Goal: Task Accomplishment & Management: Complete application form

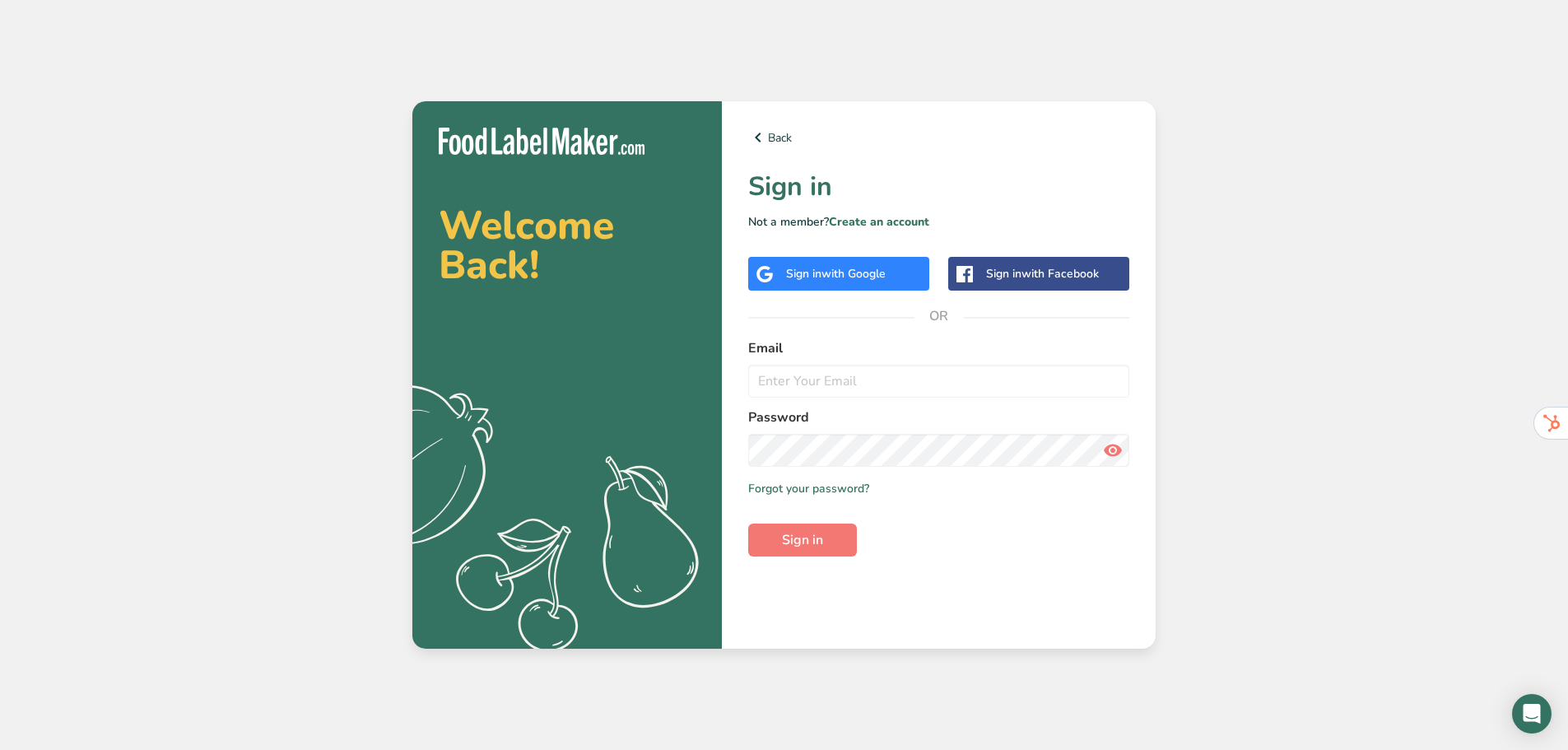
click at [848, 259] on div "Sign in with Google" at bounding box center [838, 274] width 181 height 34
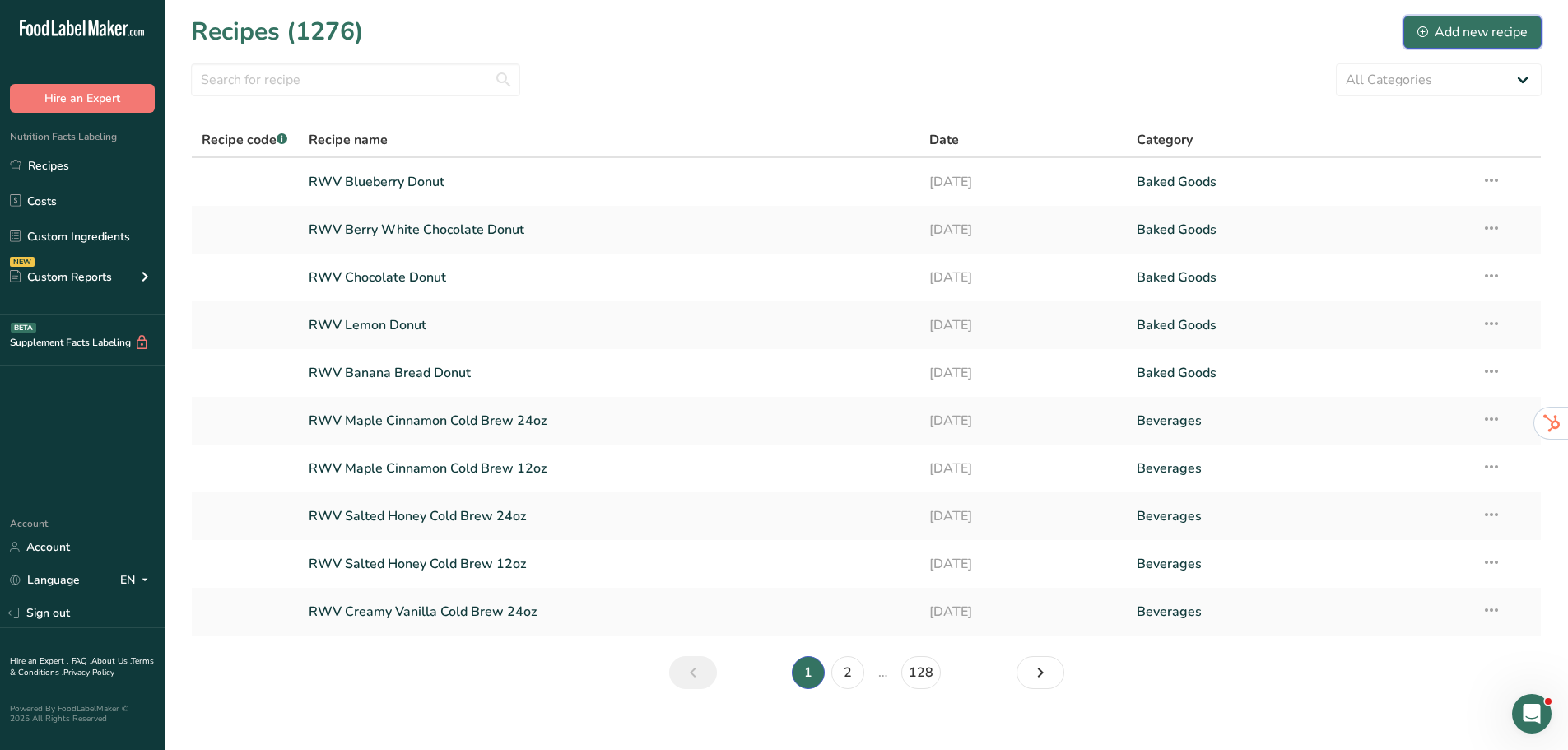
click at [1458, 46] on button "Add new recipe" at bounding box center [1472, 32] width 139 height 33
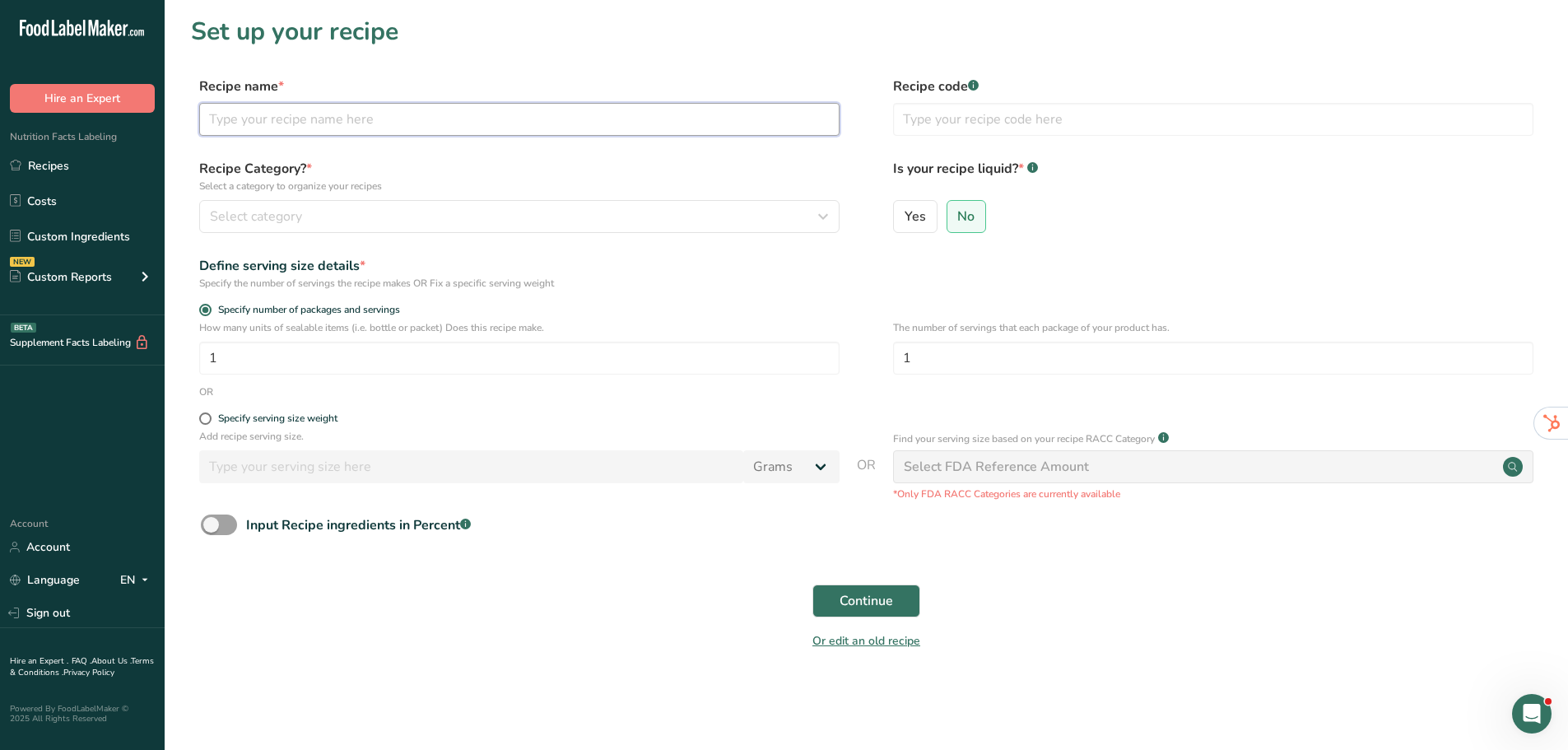
click at [412, 109] on input "text" at bounding box center [519, 119] width 641 height 33
type input "Disco Fizz Cool"
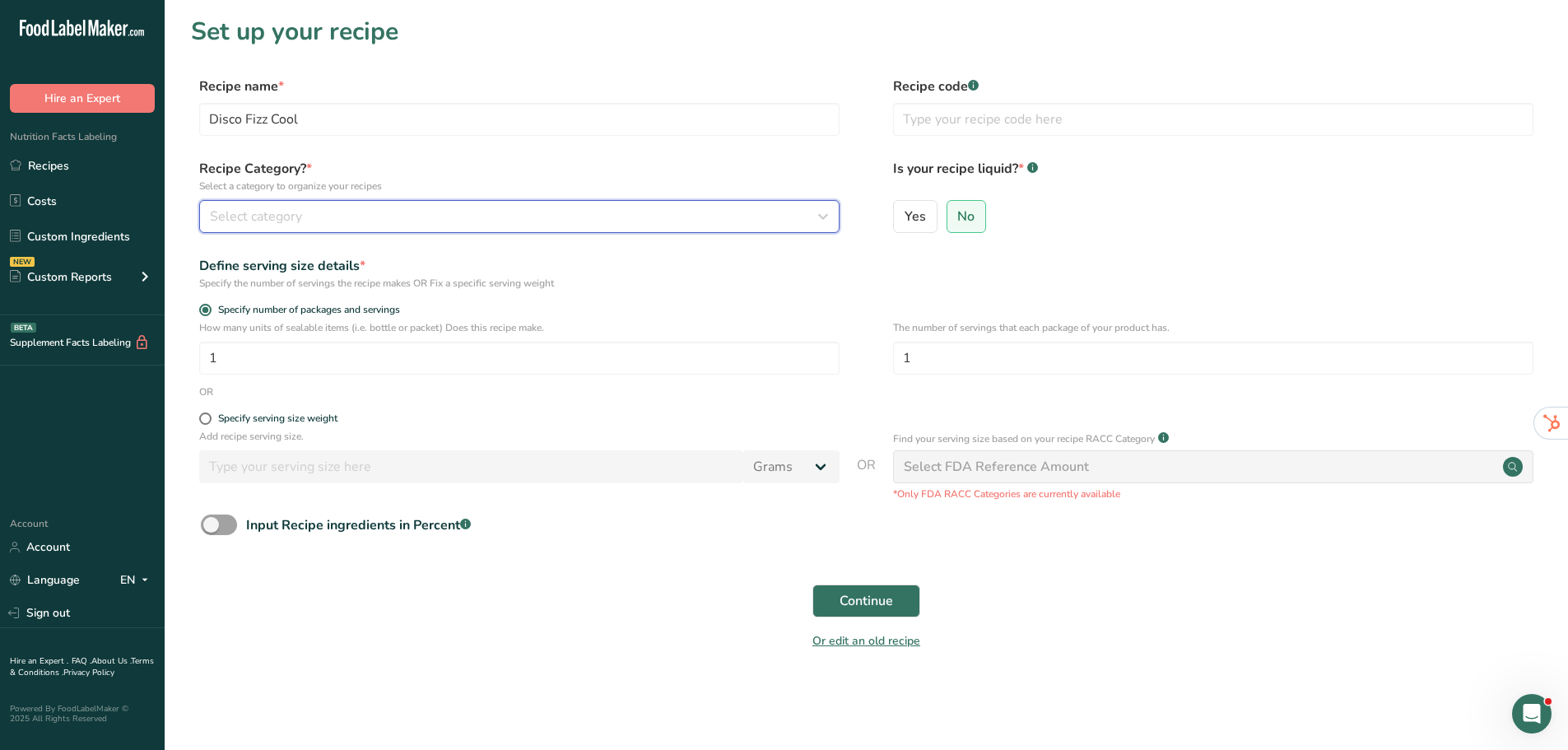
click at [434, 221] on div "Select category" at bounding box center [514, 216] width 609 height 20
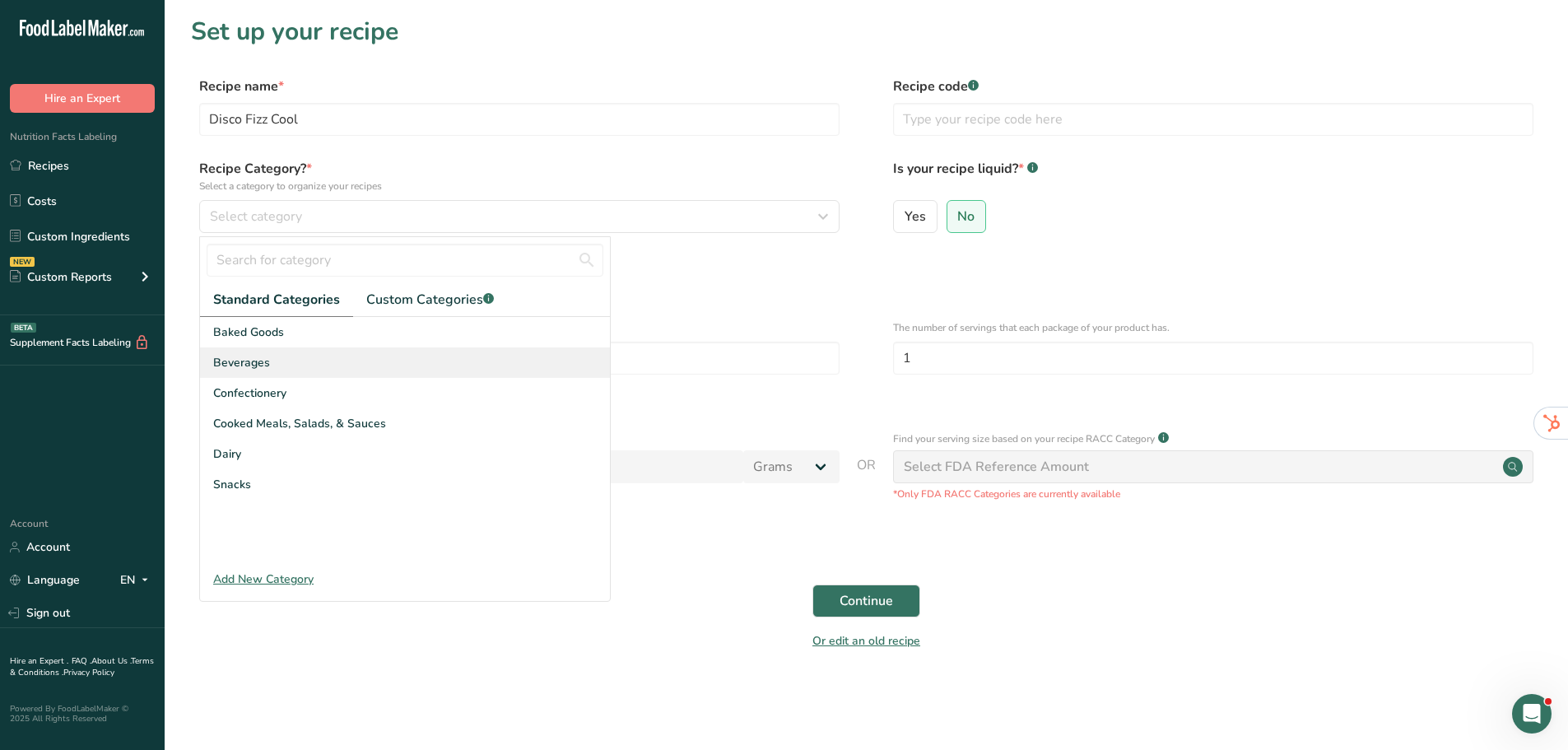
click at [425, 370] on div "Beverages" at bounding box center [404, 363] width 410 height 31
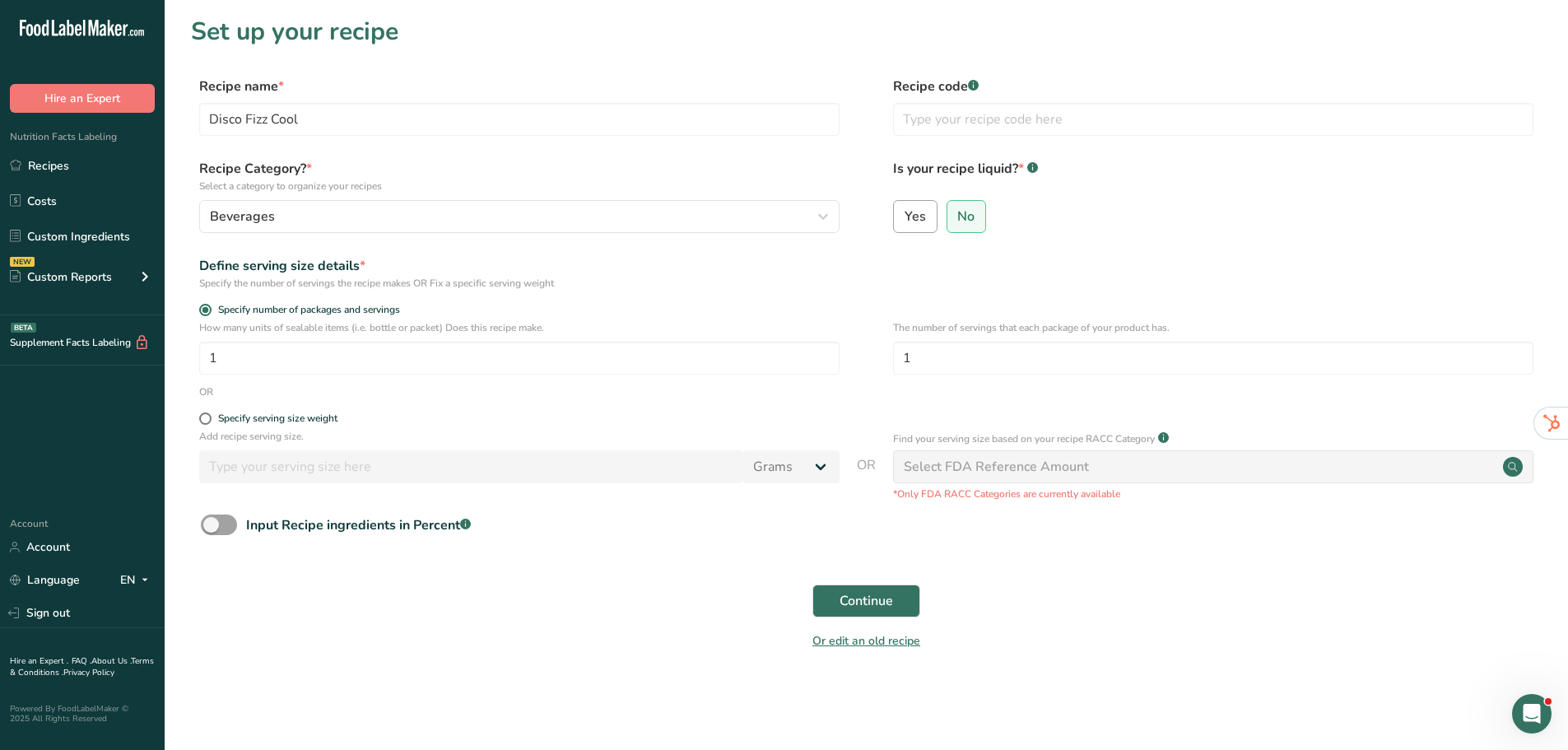
click at [924, 218] on span "Yes" at bounding box center [915, 216] width 22 height 17
click at [905, 218] on input "Yes" at bounding box center [899, 216] width 10 height 10
radio input "true"
radio input "false"
select select "22"
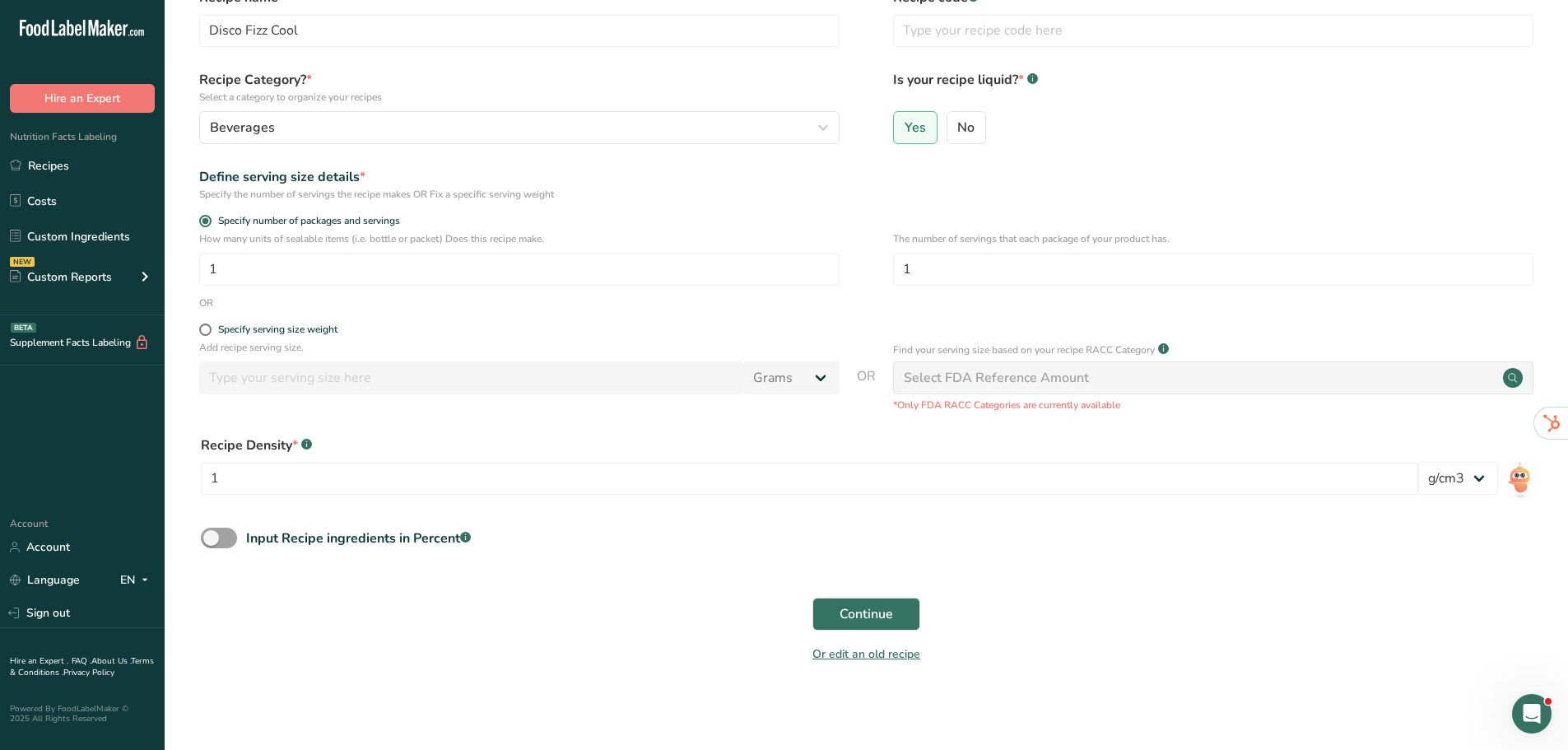
scroll to position [92, 0]
click at [889, 614] on span "Continue" at bounding box center [865, 611] width 53 height 20
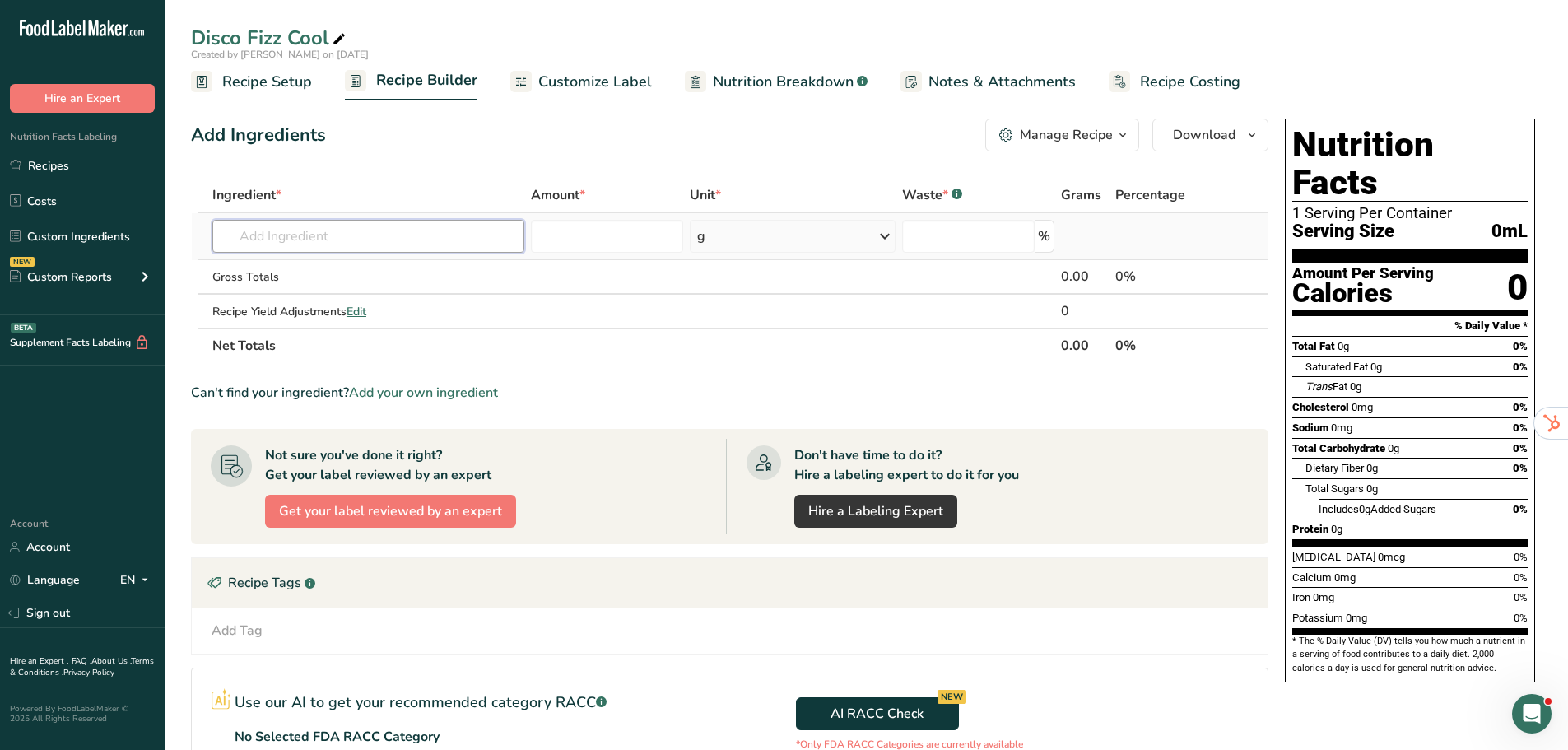
click at [331, 243] on input "text" at bounding box center [369, 236] width 312 height 33
type input "filtered wat"
click at [352, 263] on div "water, filtered" at bounding box center [355, 269] width 259 height 17
type input "water, filtered"
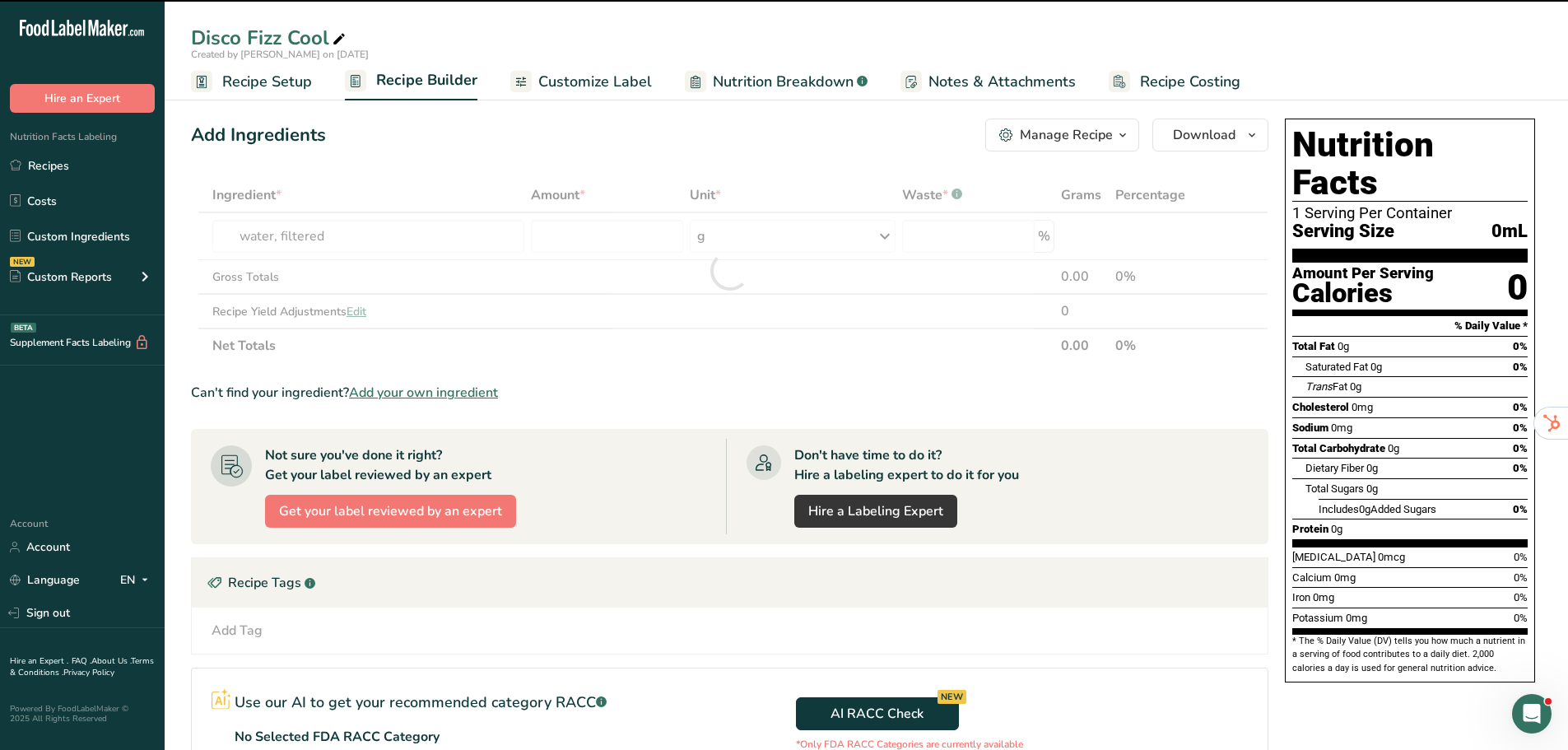
type input "0"
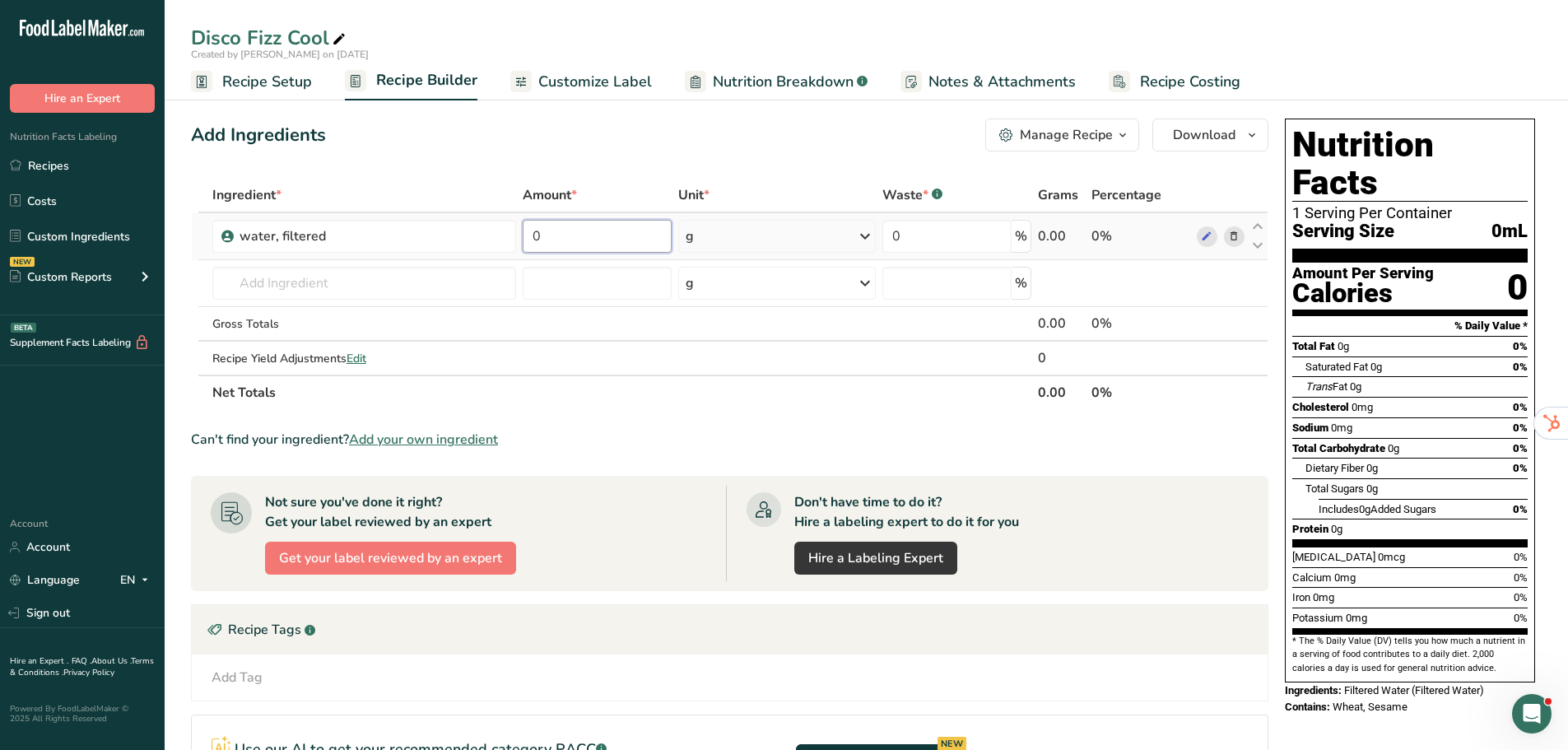
click at [557, 246] on input "0" at bounding box center [597, 236] width 148 height 33
type input "239.57"
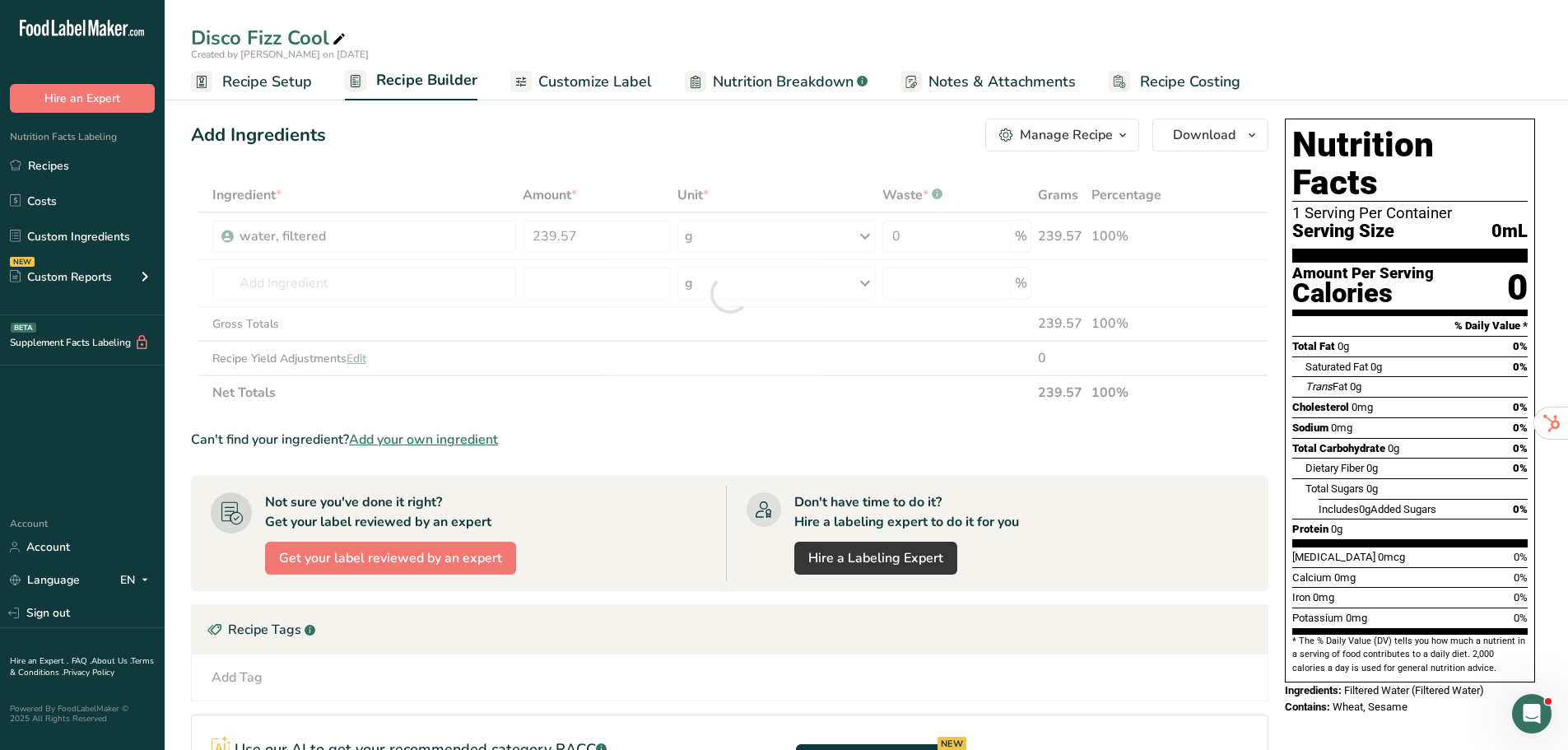
click at [580, 139] on div "Add Ingredients Manage Recipe Delete Recipe Duplicate Recipe Scale Recipe Save …" at bounding box center [730, 135] width 1077 height 33
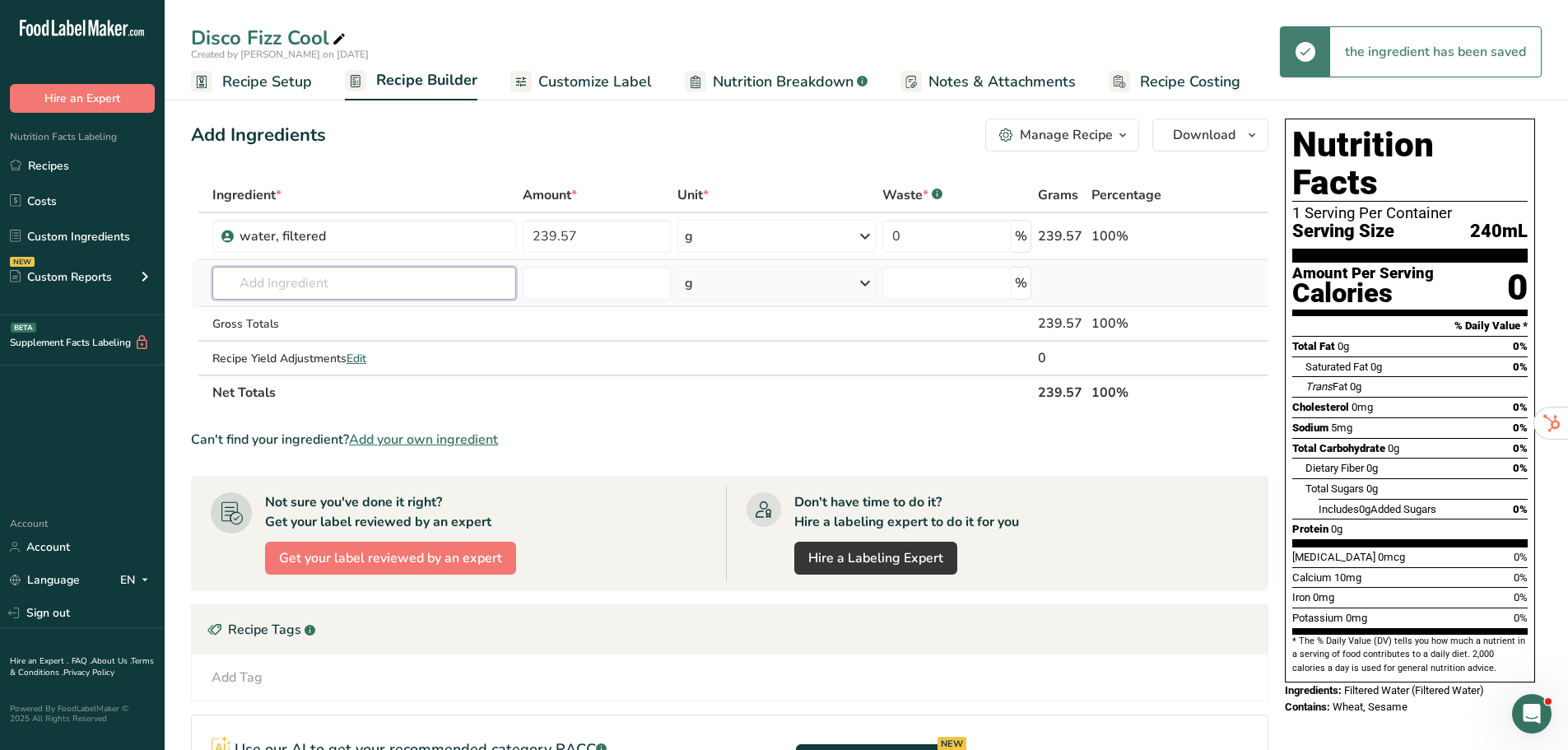
click at [398, 277] on input "text" at bounding box center [364, 283] width 303 height 33
click at [411, 283] on input "text" at bounding box center [364, 283] width 303 height 33
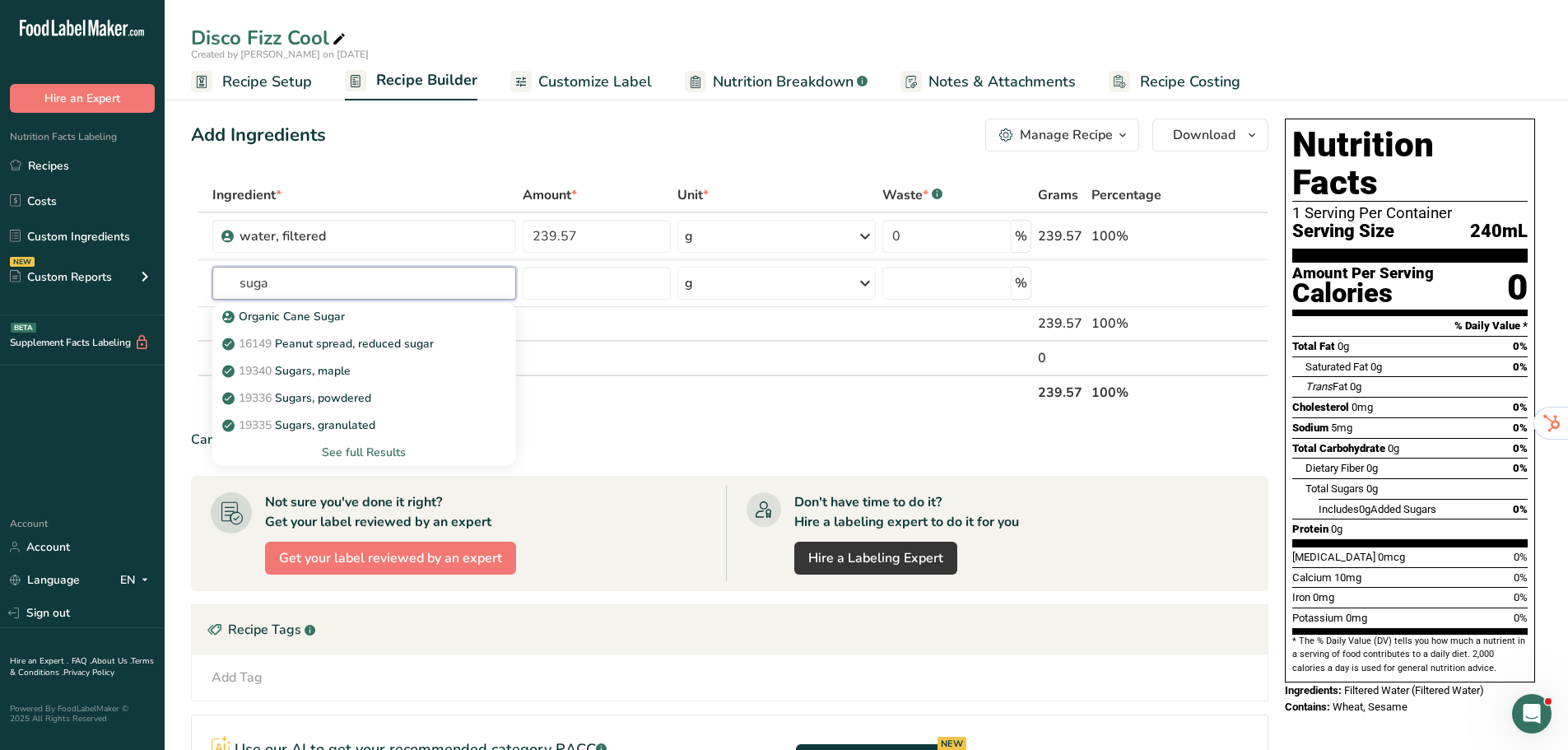
type input "suga"
click at [723, 409] on table "Ingredient * Amount * Unit * Waste * .a-a{fill:#347362;}.b-a{fill:#fff;} Grams …" at bounding box center [730, 294] width 1077 height 232
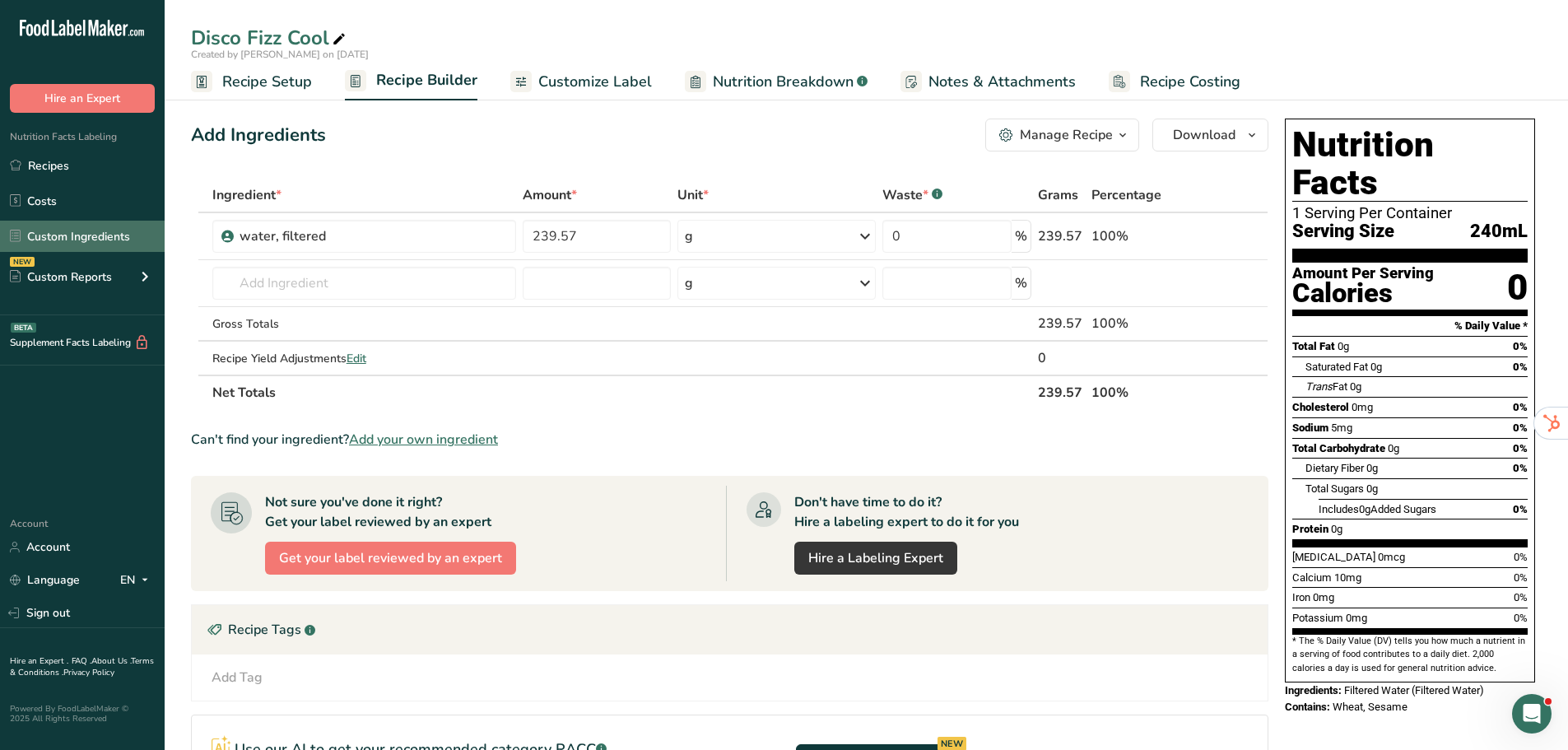
click at [109, 224] on link "Custom Ingredients" at bounding box center [82, 236] width 165 height 31
click at [333, 285] on input "text" at bounding box center [364, 283] width 303 height 33
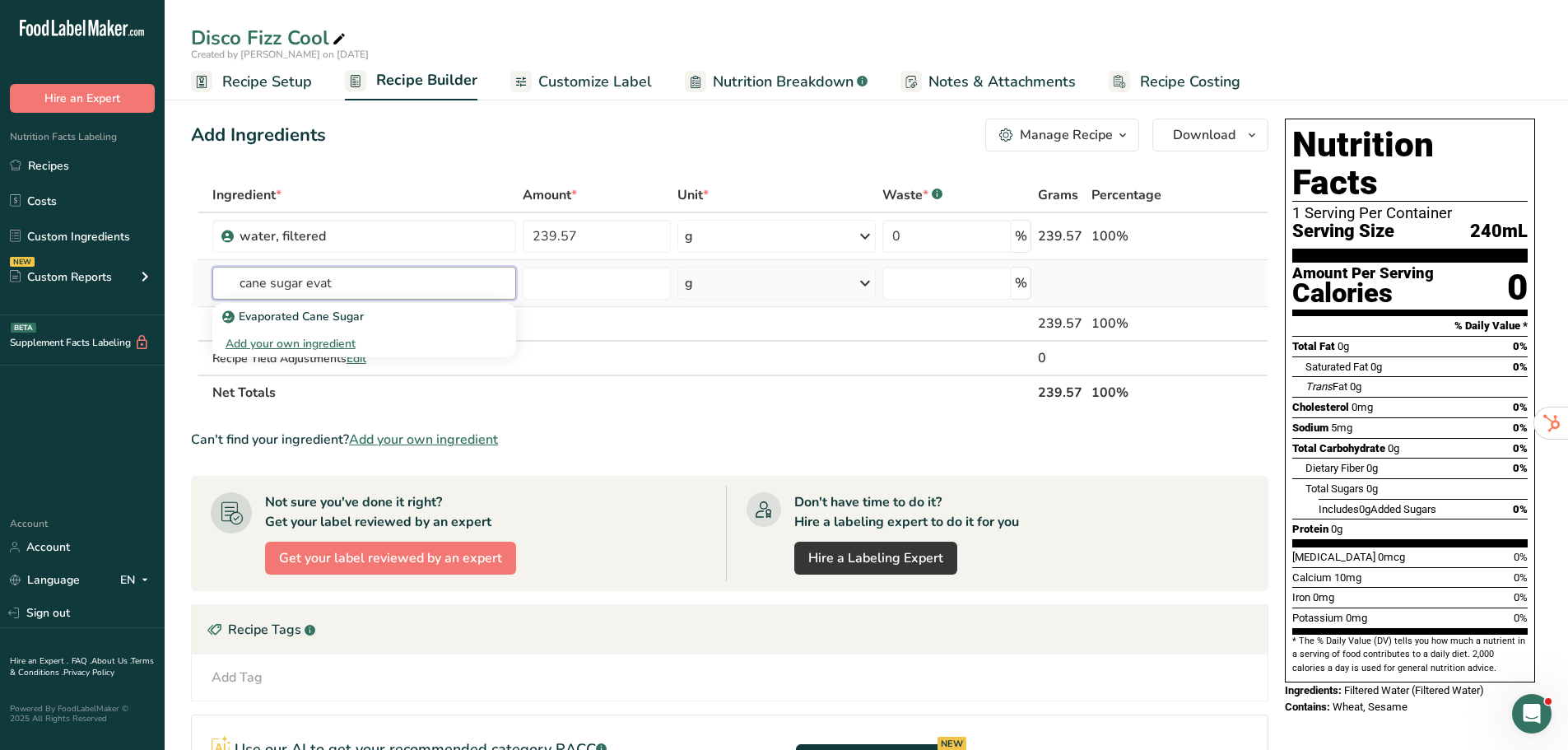
type input "cane sugar evat"
click at [318, 340] on div "Add your own ingredient" at bounding box center [364, 344] width 277 height 17
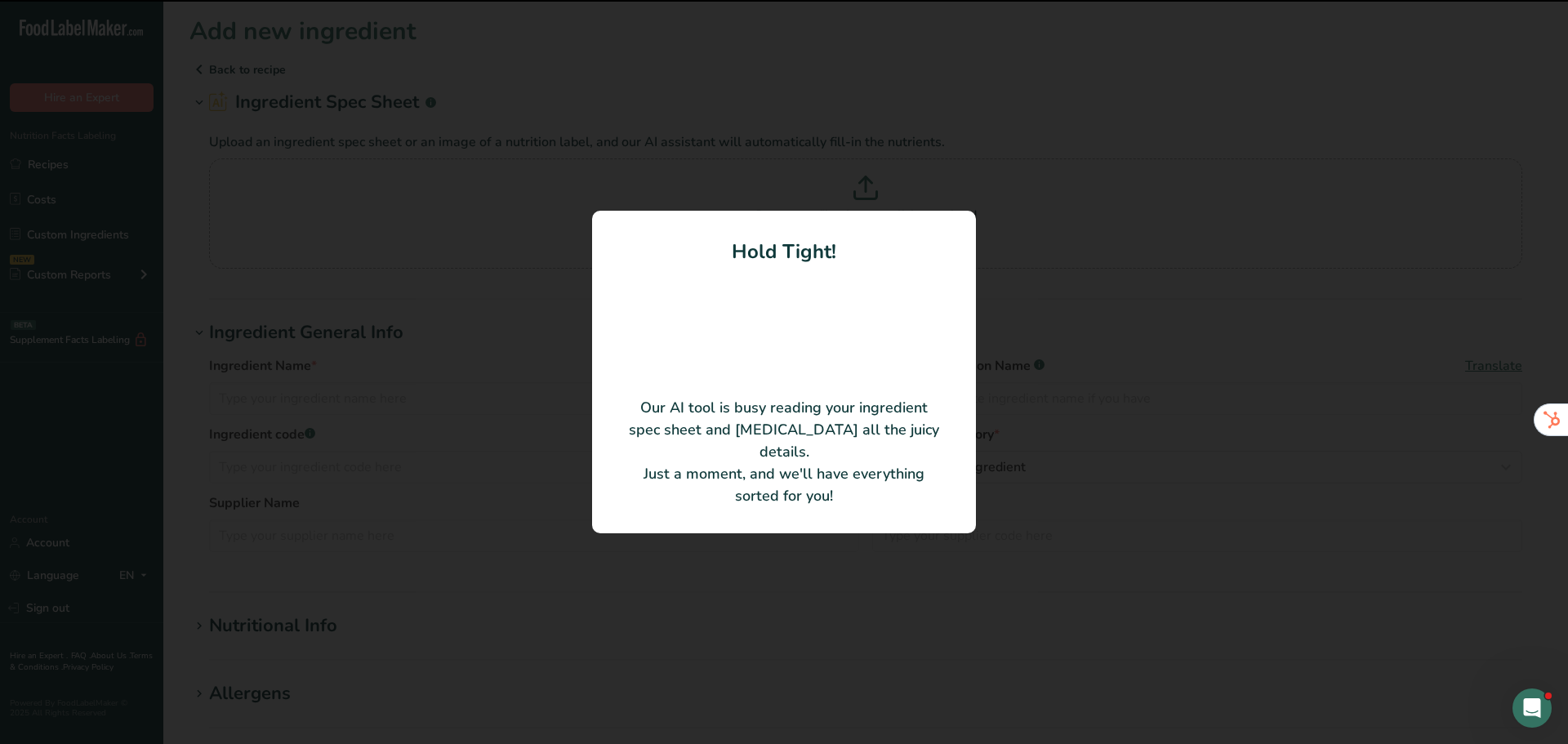
type input "Organic cane sugar"
type input "GloryBee"
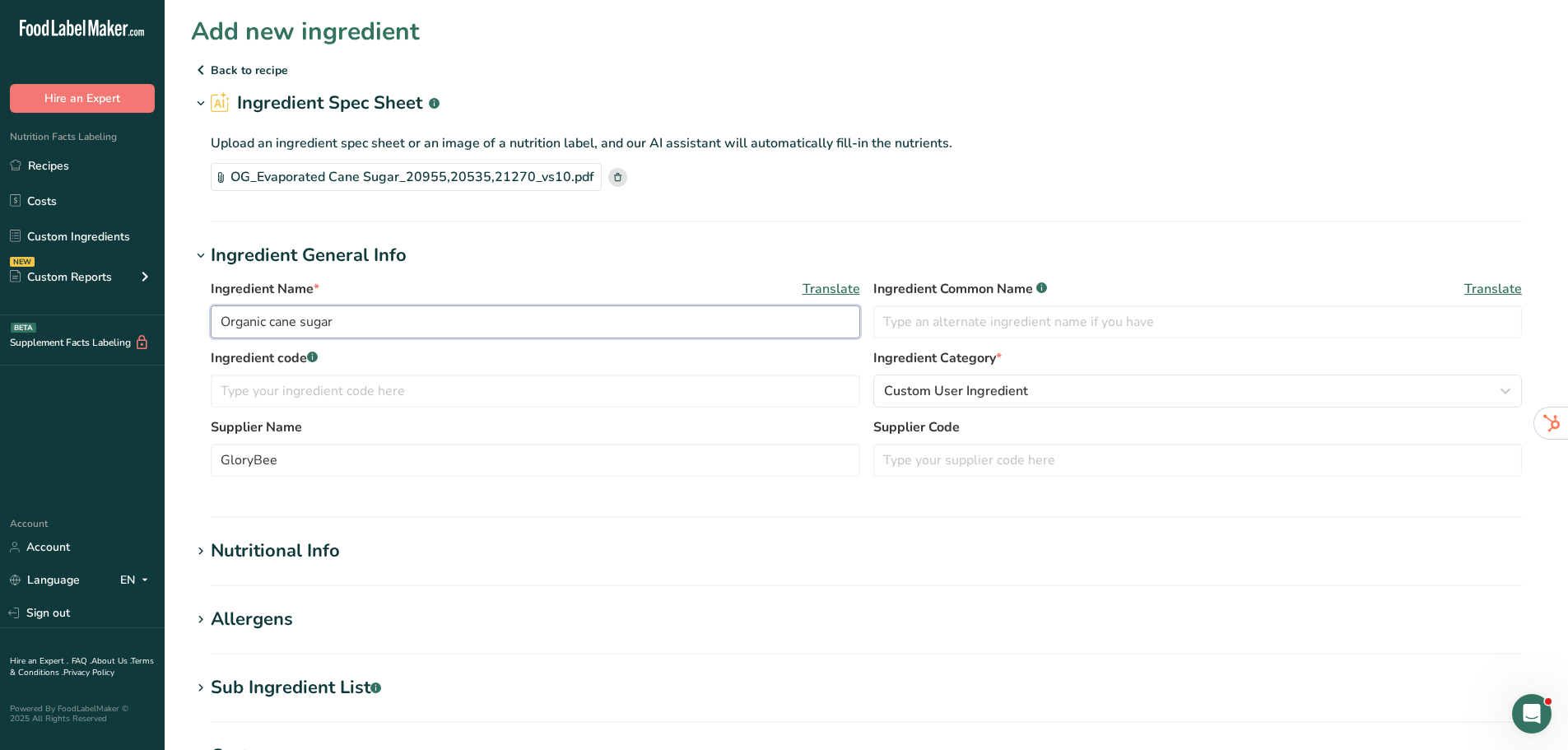
click at [220, 318] on input "Organic cane sugar" at bounding box center [535, 322] width 649 height 33
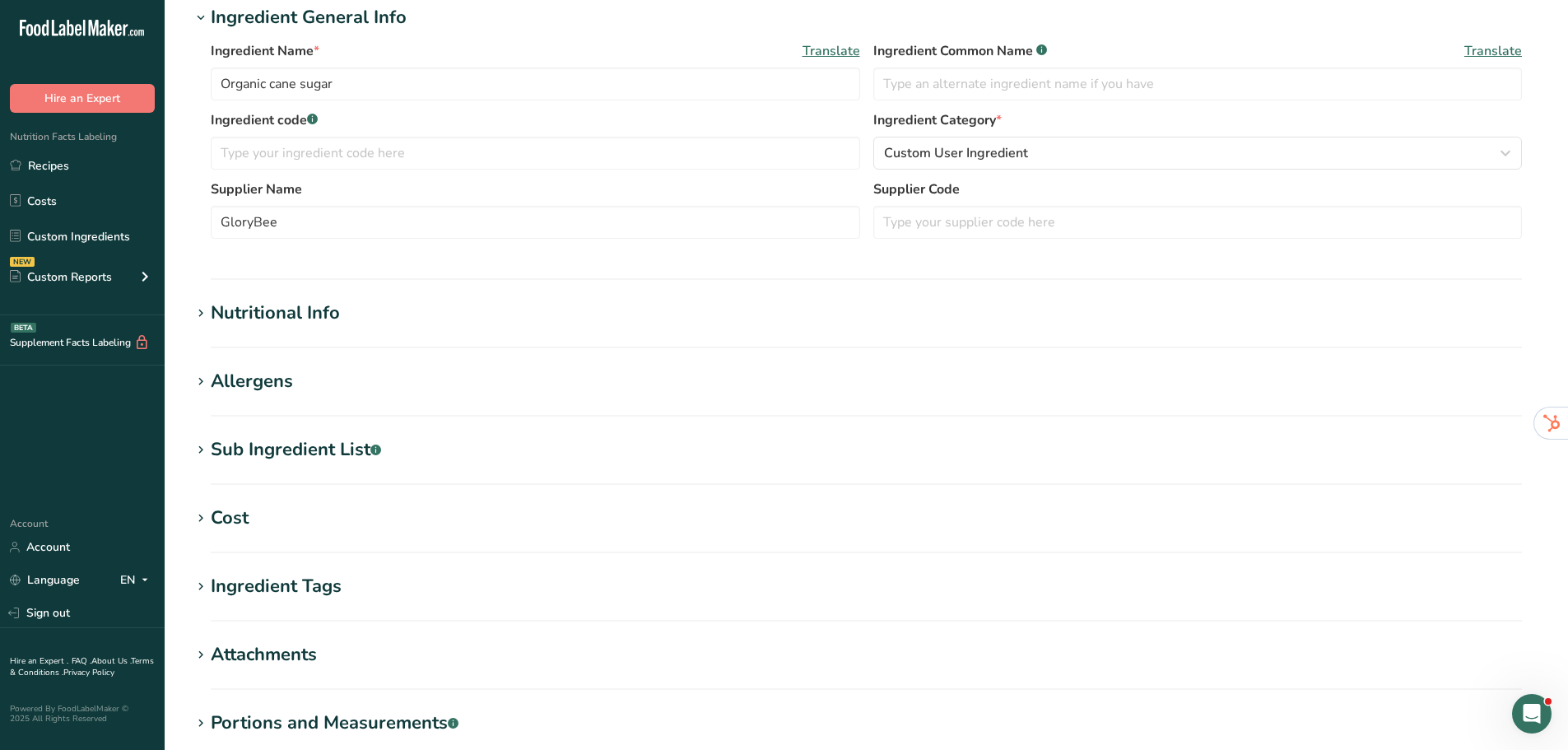
scroll to position [247, 0]
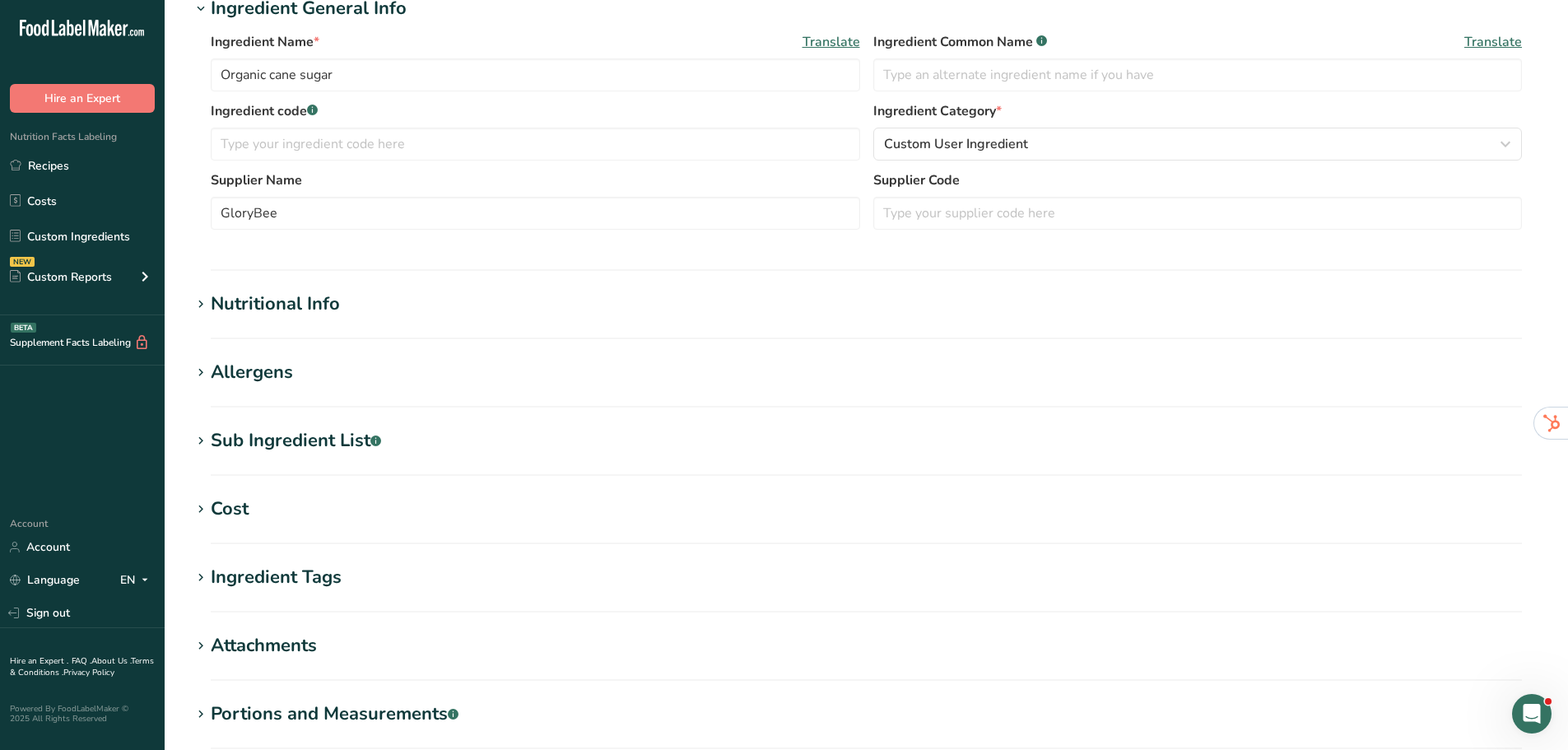
click at [431, 304] on h1 "Nutritional Info" at bounding box center [866, 303] width 1351 height 27
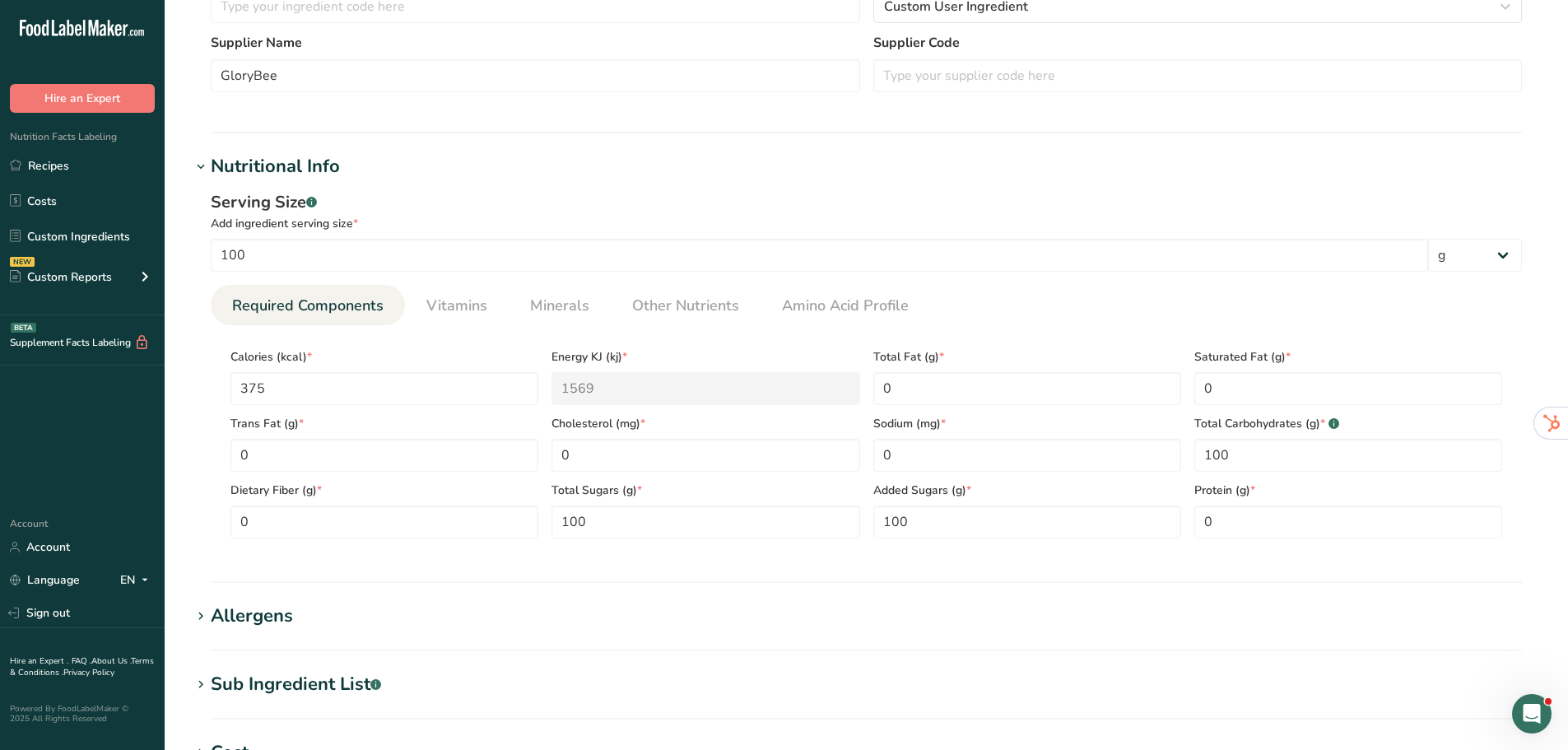
scroll to position [494, 0]
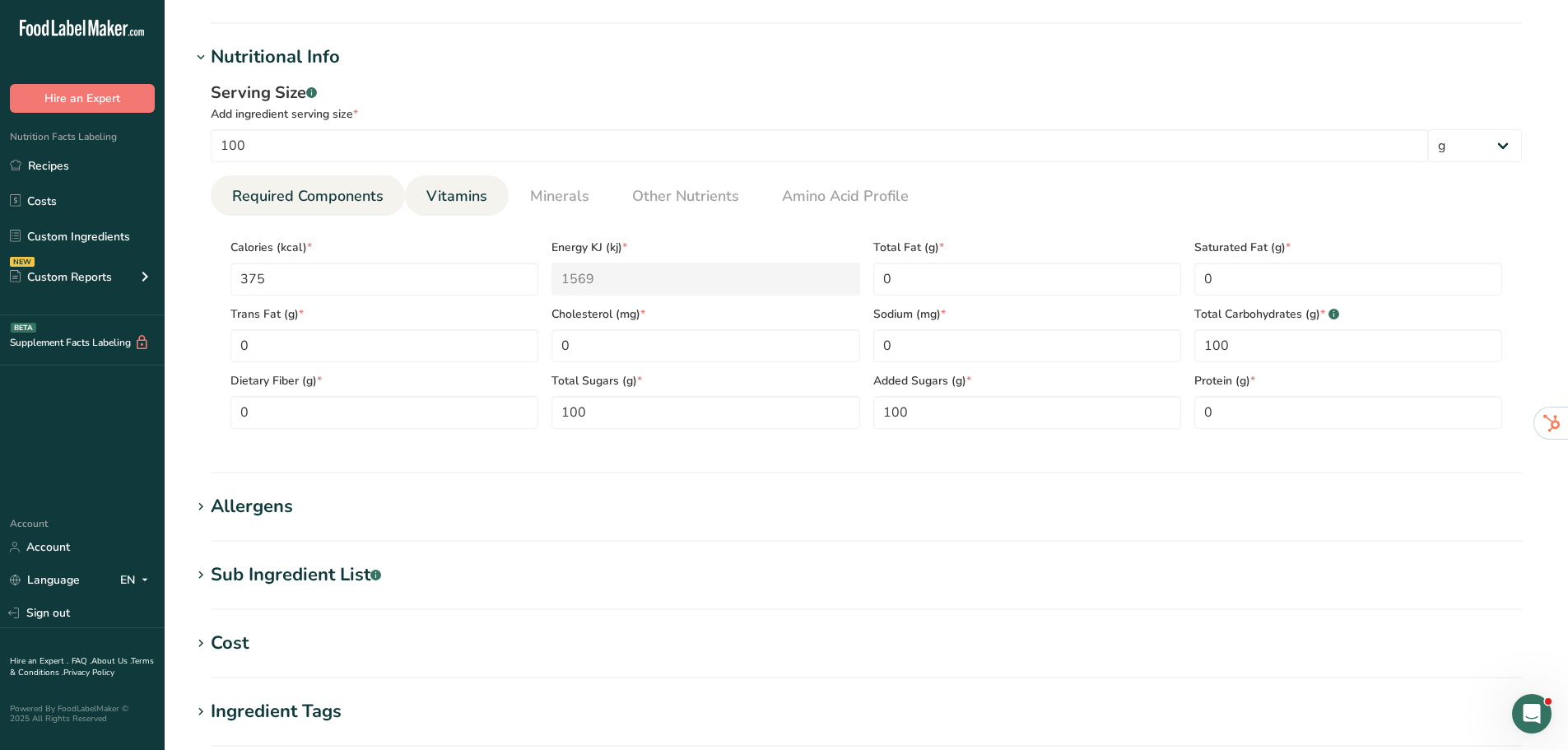
click at [470, 207] on span "Vitamins" at bounding box center [457, 195] width 61 height 22
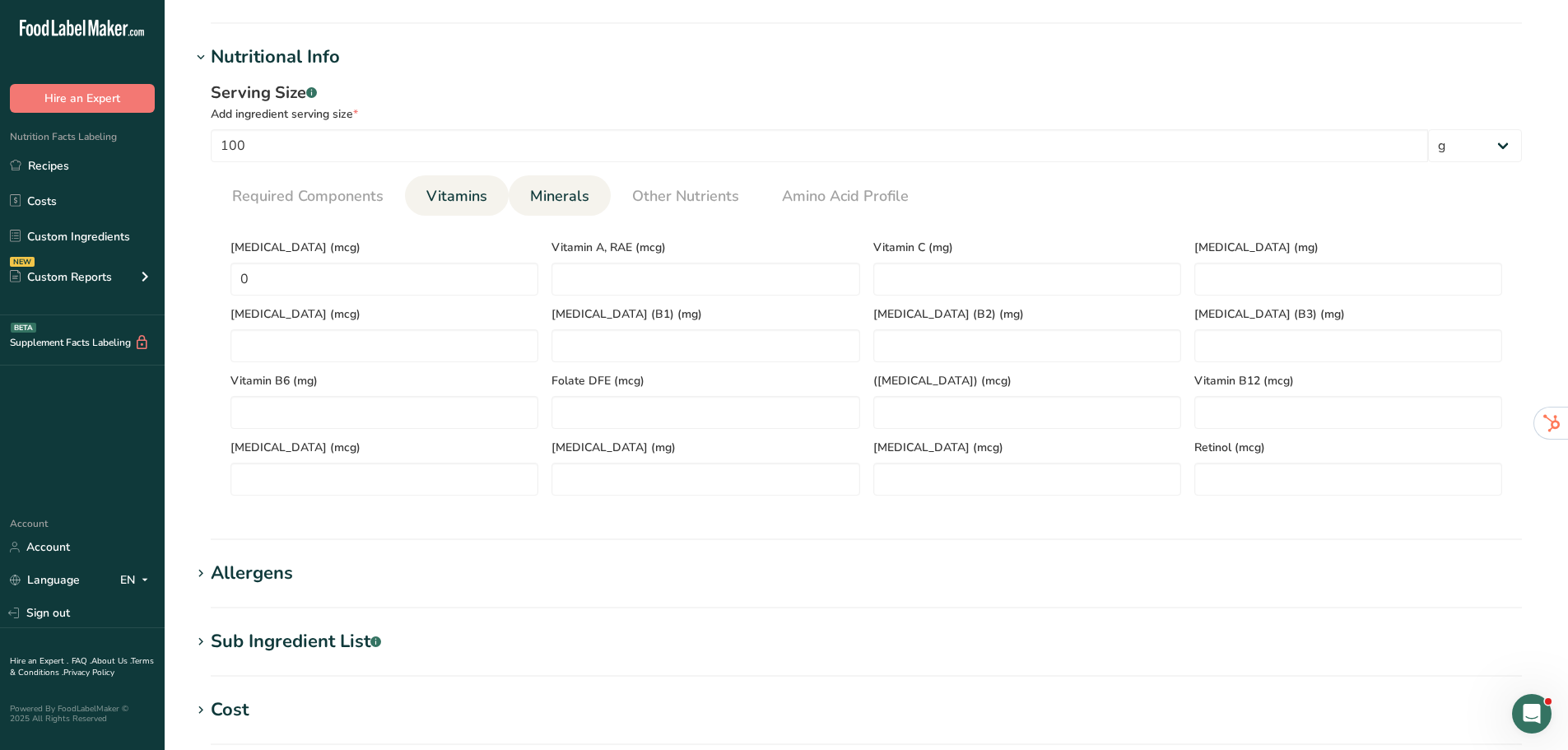
click at [572, 198] on span "Minerals" at bounding box center [560, 195] width 59 height 22
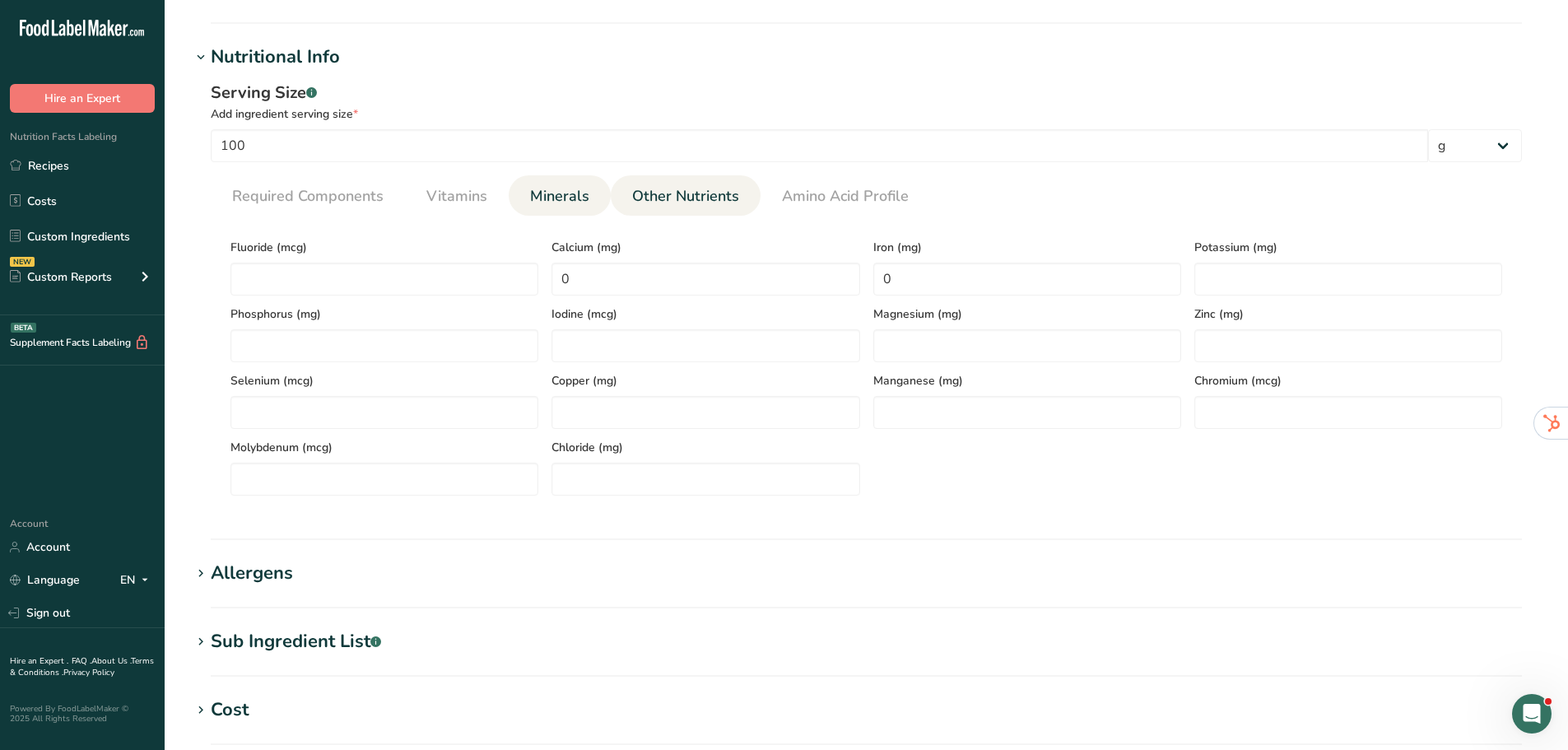
click at [725, 189] on span "Other Nutrients" at bounding box center [685, 195] width 107 height 22
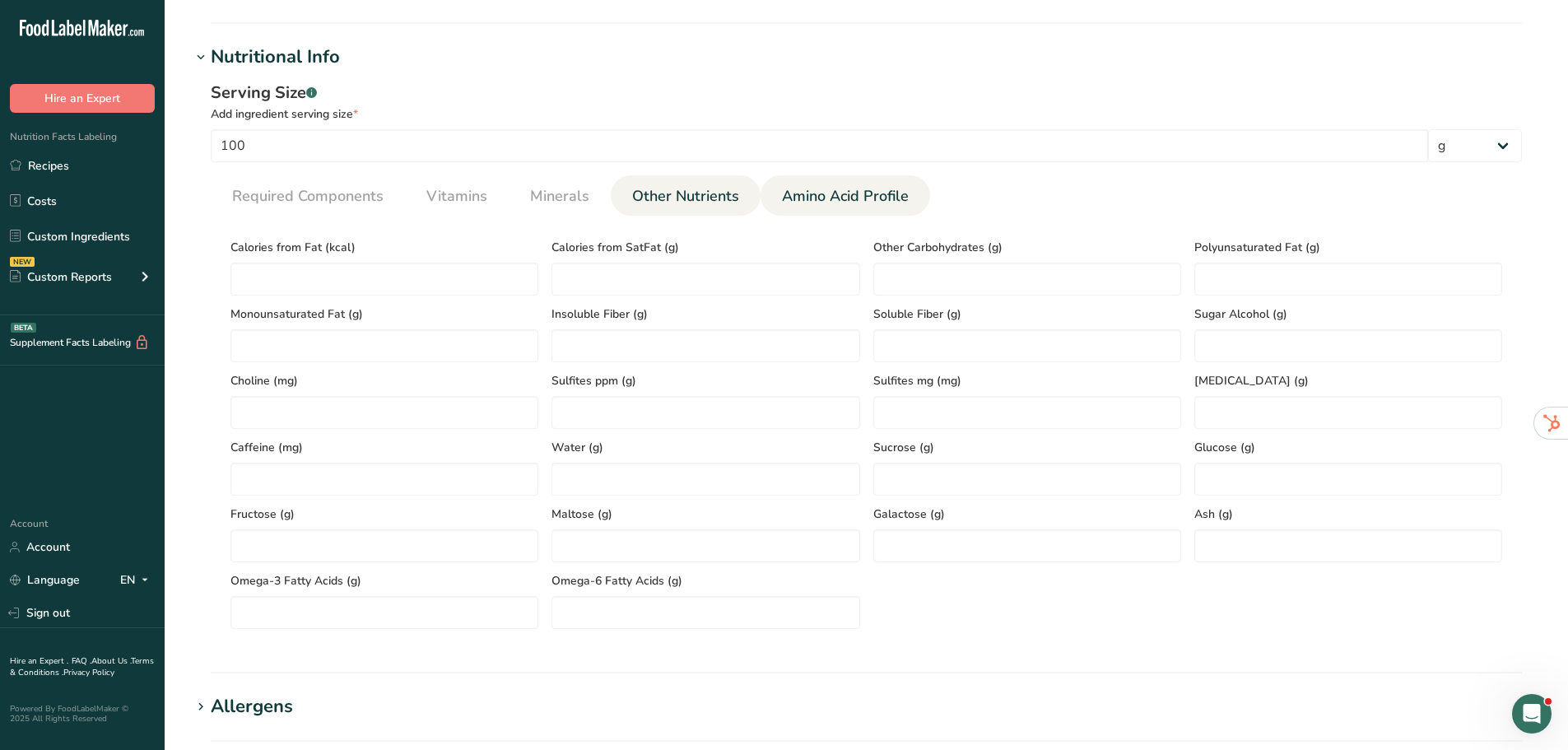
click at [837, 187] on span "Amino Acid Profile" at bounding box center [845, 195] width 126 height 22
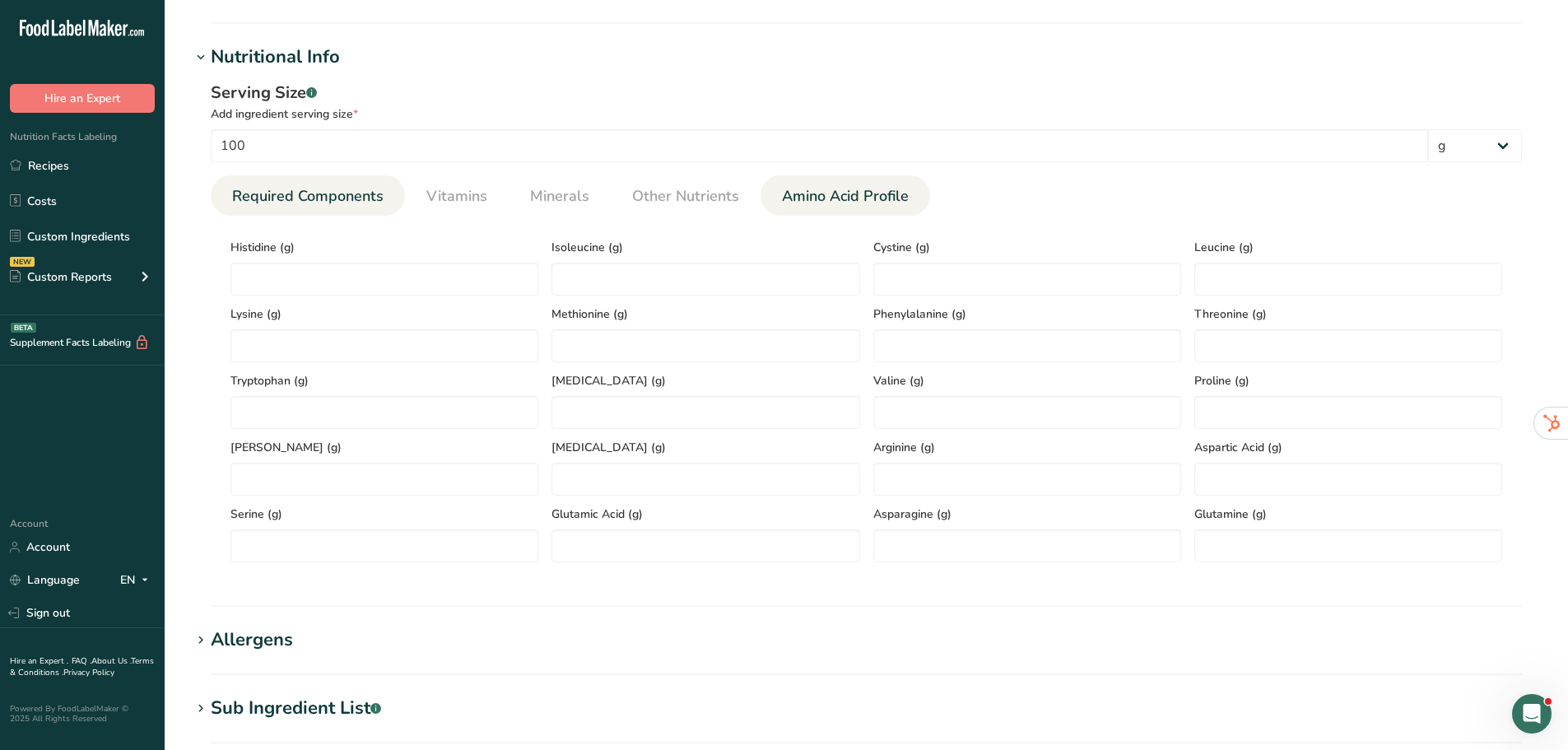
click at [336, 193] on span "Required Components" at bounding box center [308, 195] width 152 height 22
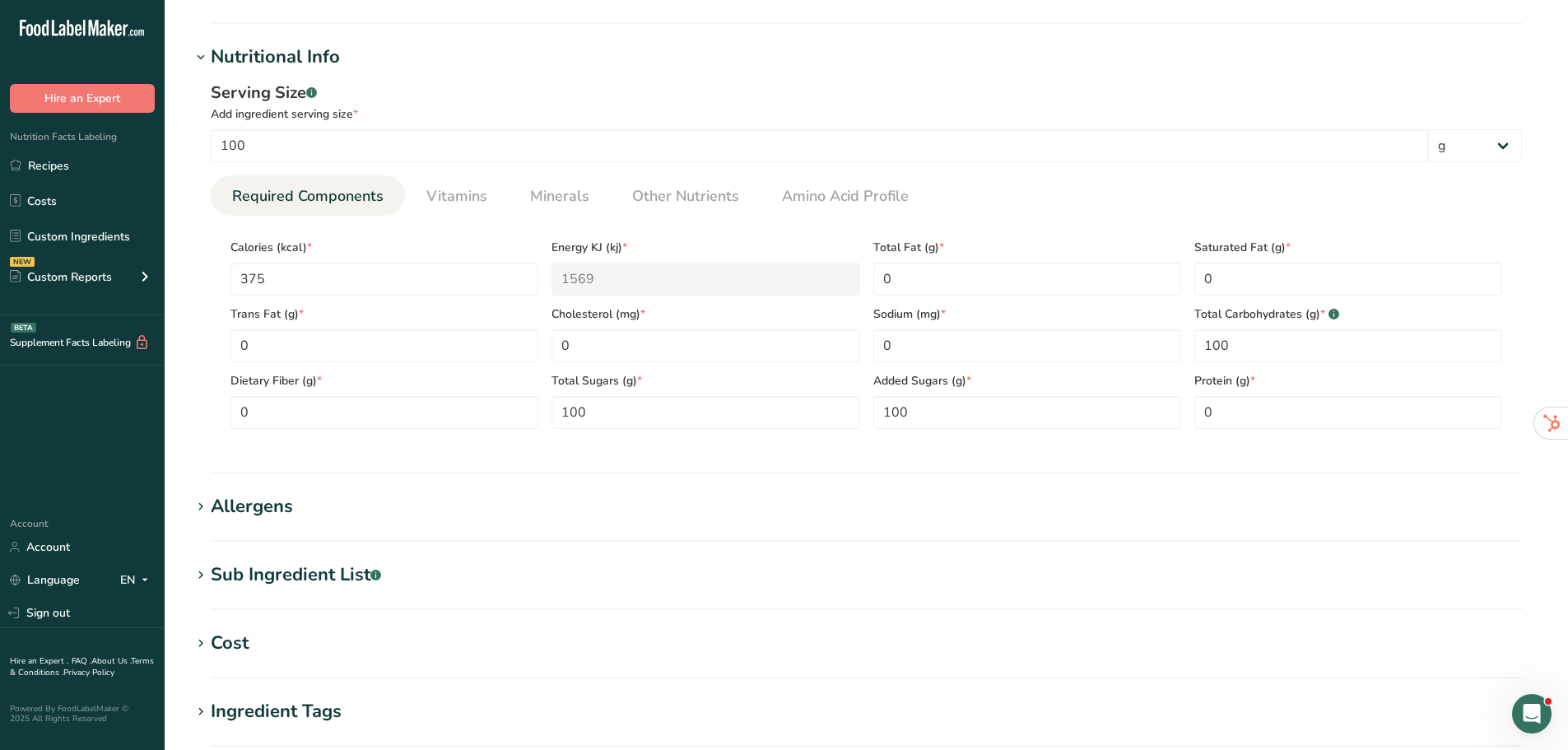
click at [325, 508] on h1 "Allergens" at bounding box center [866, 507] width 1351 height 27
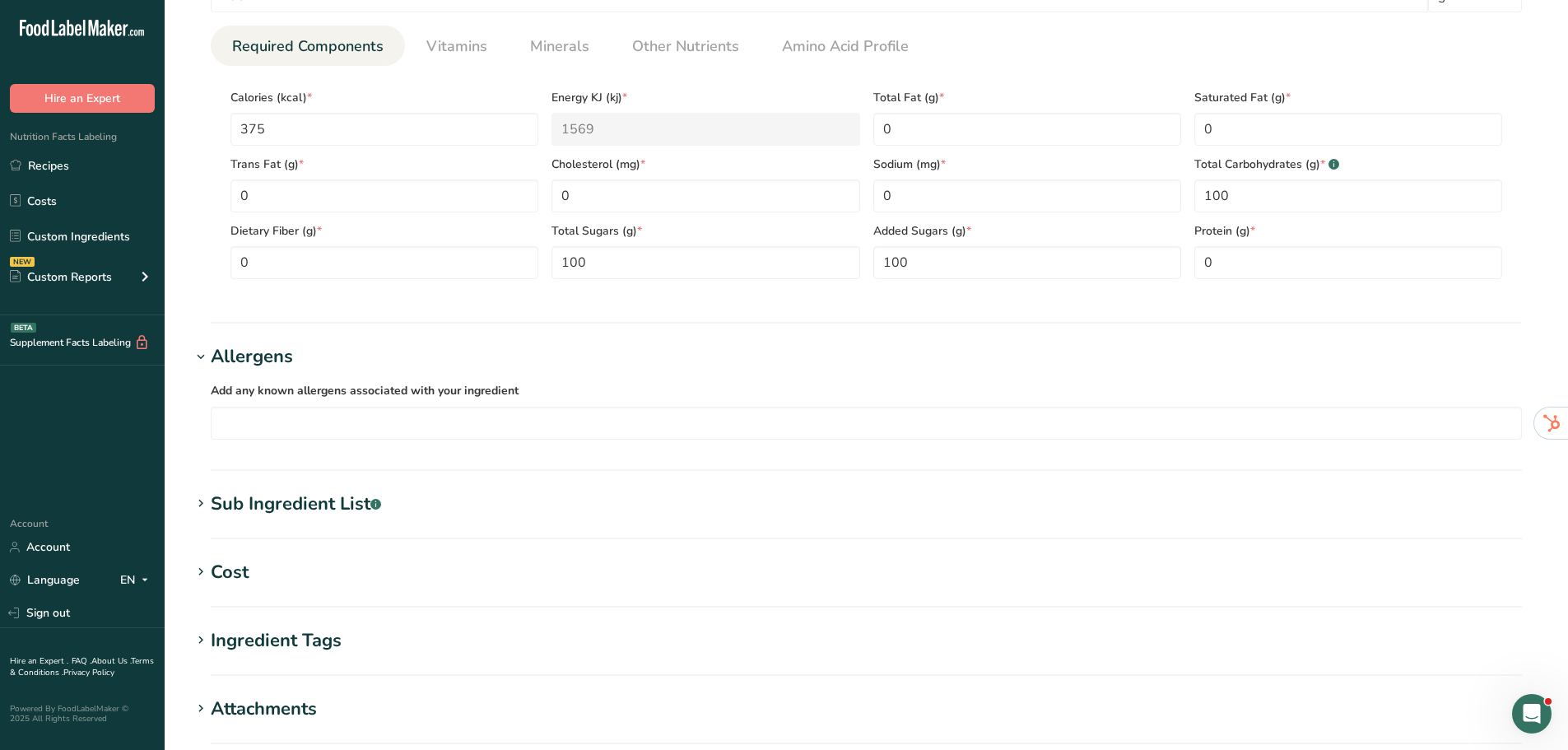
scroll to position [741, 0]
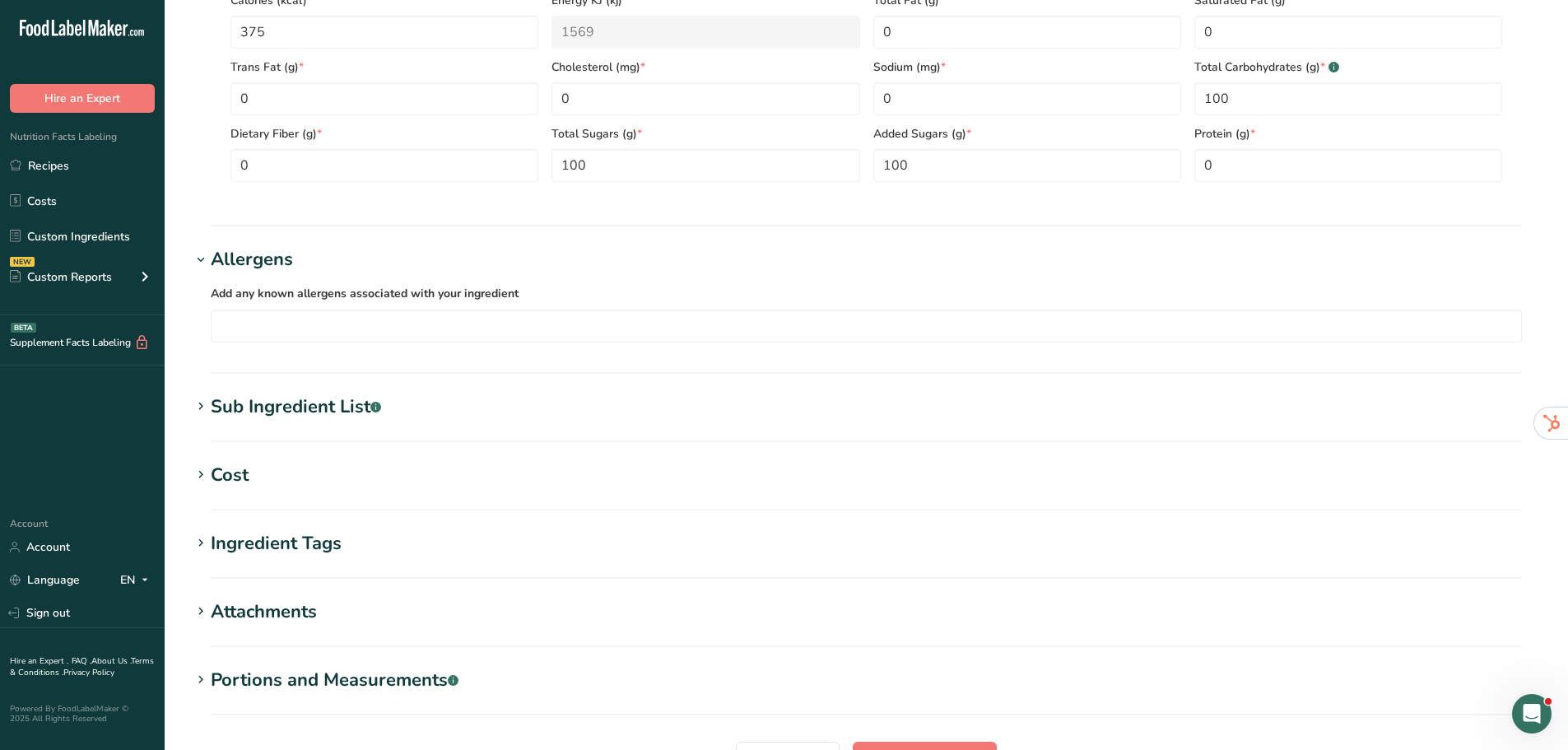
click at [329, 419] on div "Sub Ingredient List .a-a{fill:#347362;}.b-a{fill:#fff;}" at bounding box center [295, 406] width 170 height 27
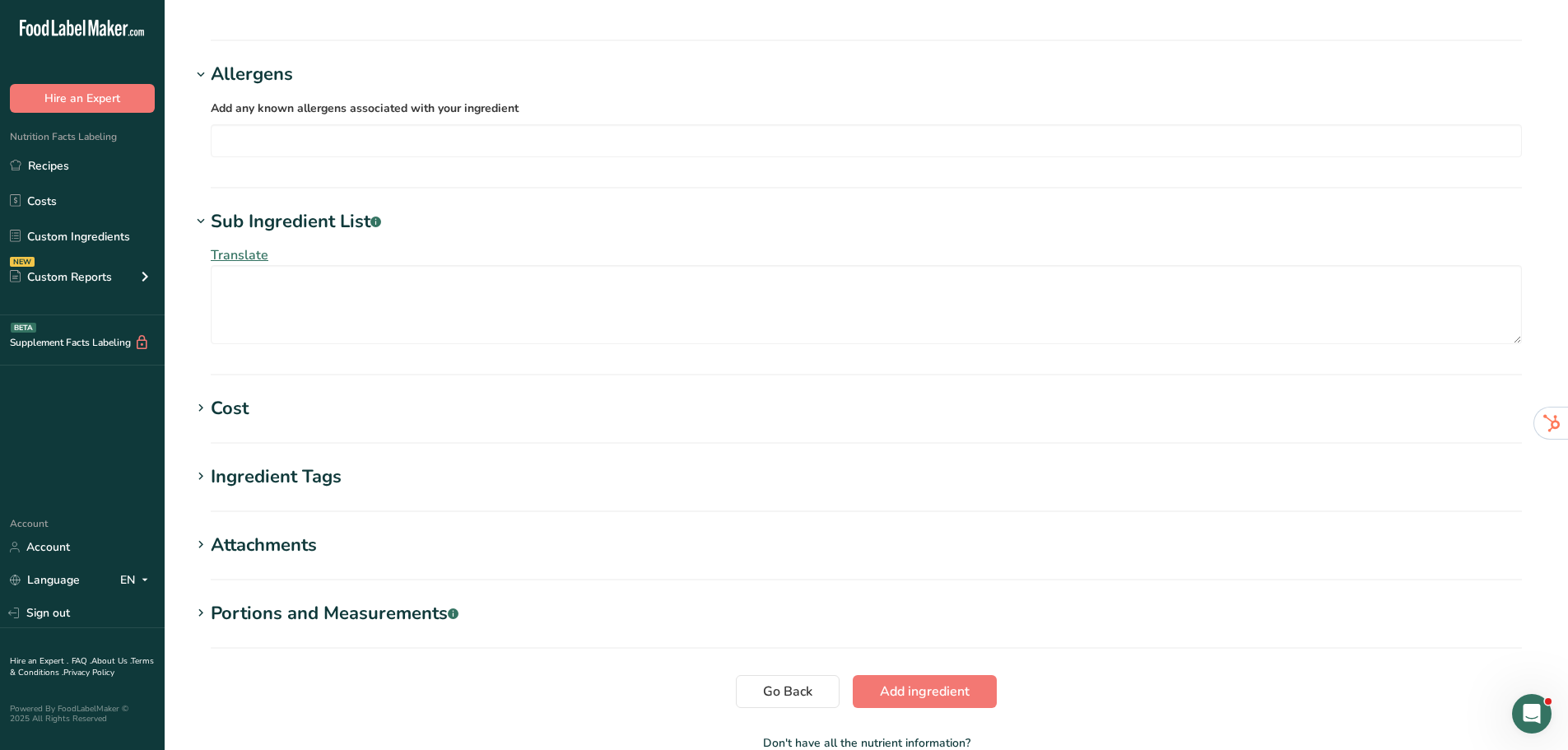
scroll to position [1025, 0]
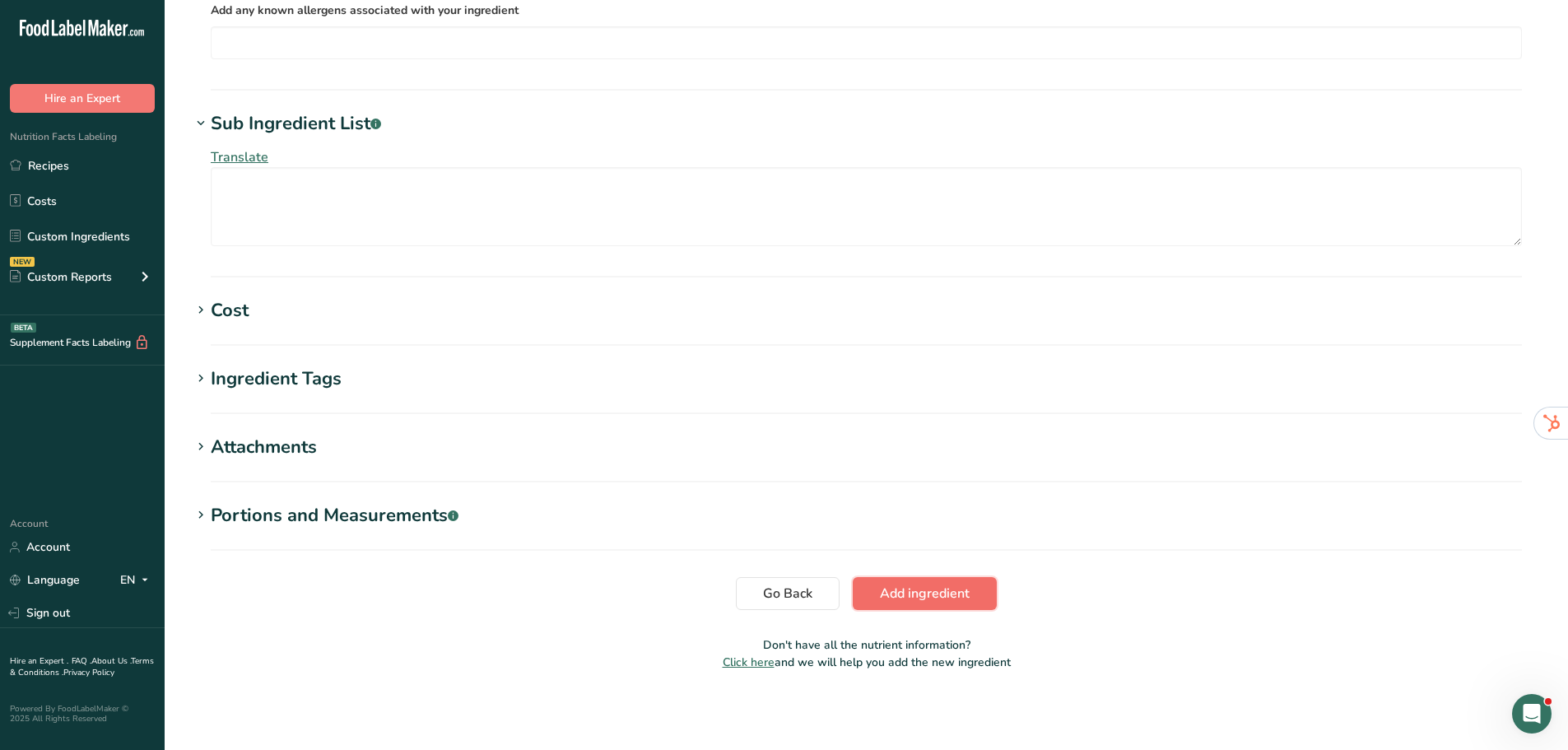
click at [976, 602] on button "Add ingredient" at bounding box center [924, 594] width 144 height 33
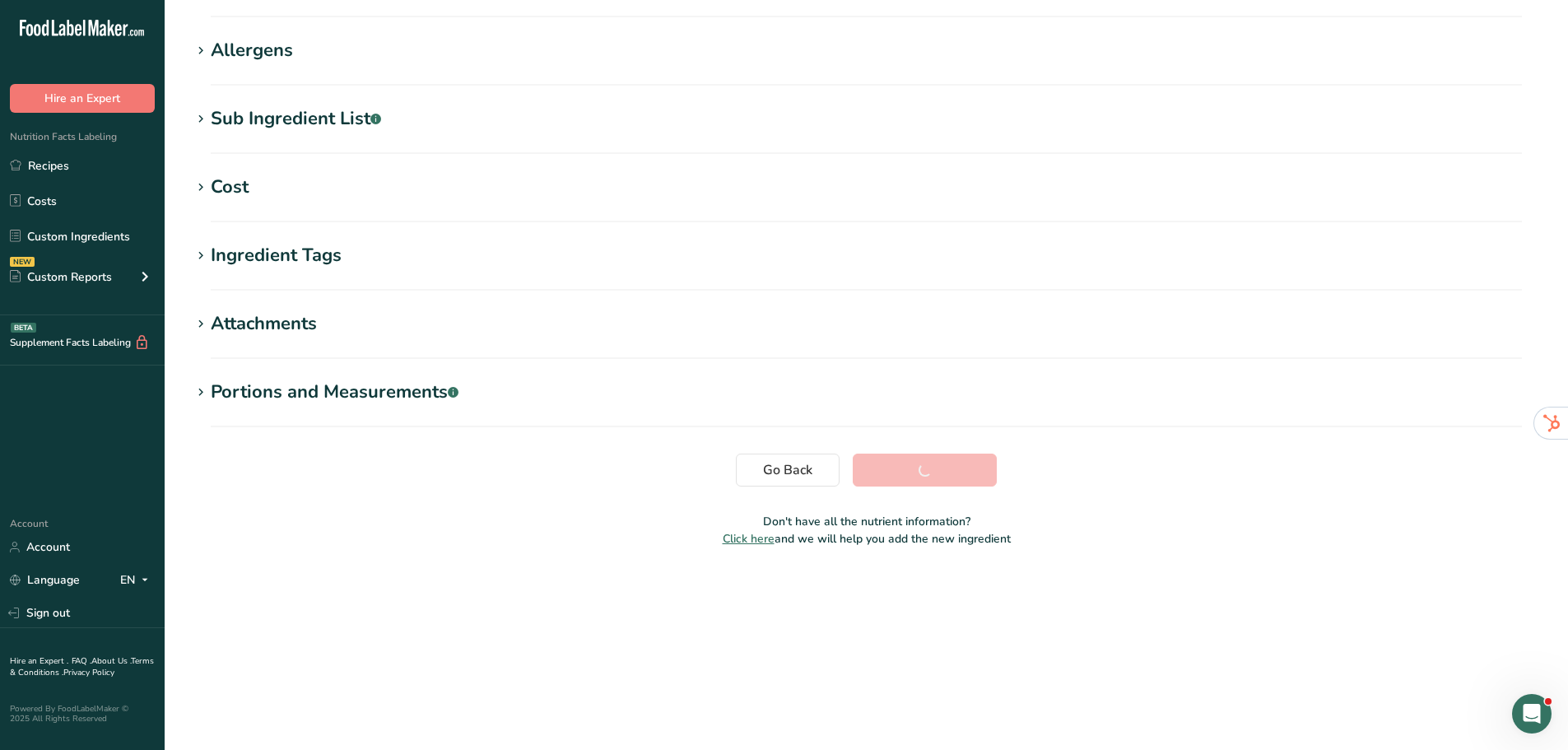
scroll to position [134, 0]
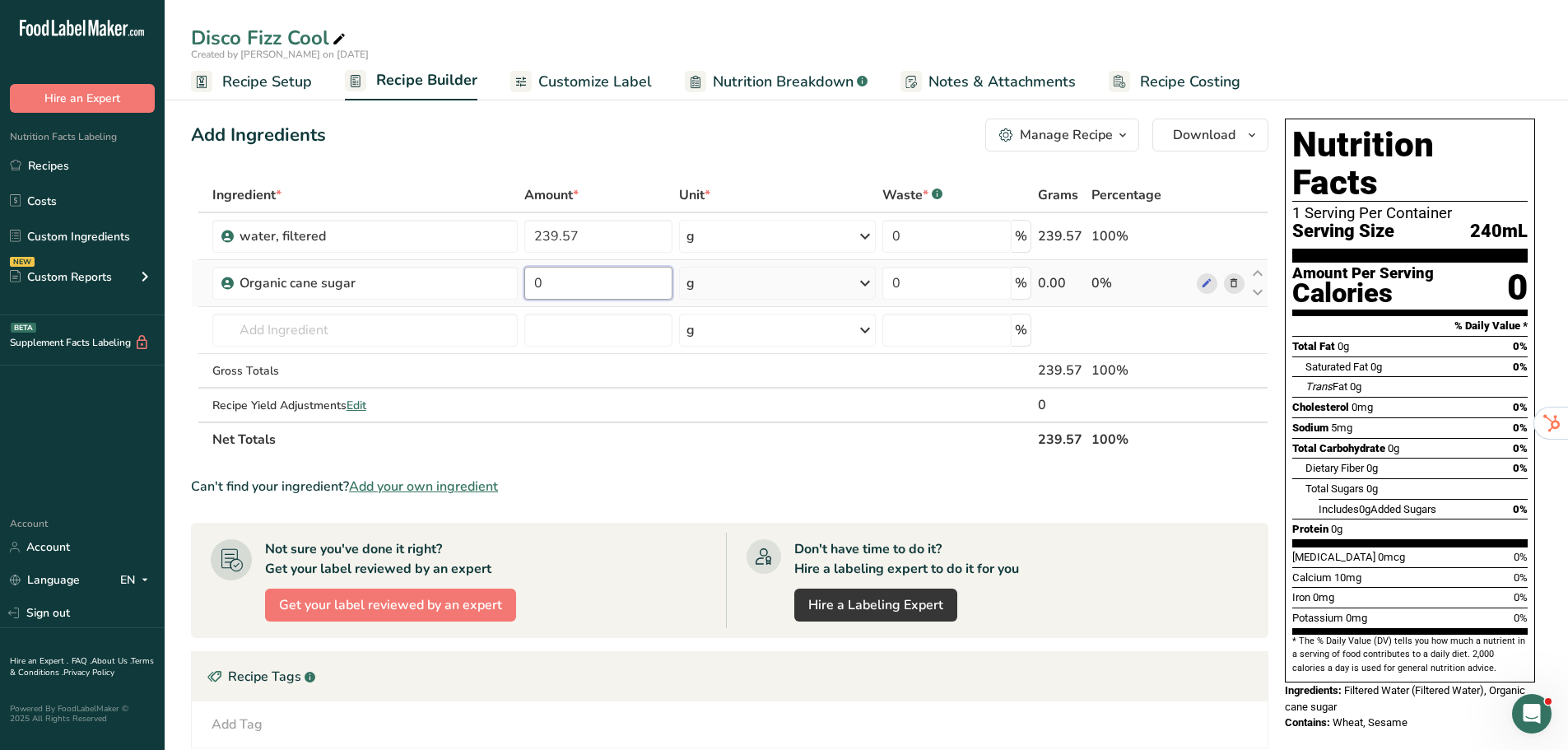
drag, startPoint x: 574, startPoint y: 293, endPoint x: 521, endPoint y: 289, distance: 53.2
click at [521, 289] on td "0" at bounding box center [599, 283] width 155 height 47
type input "2.98"
click at [419, 324] on div "Ingredient * Amount * Unit * Waste * .a-a{fill:#347362;}.b-a{fill:#fff;} Grams …" at bounding box center [730, 317] width 1077 height 279
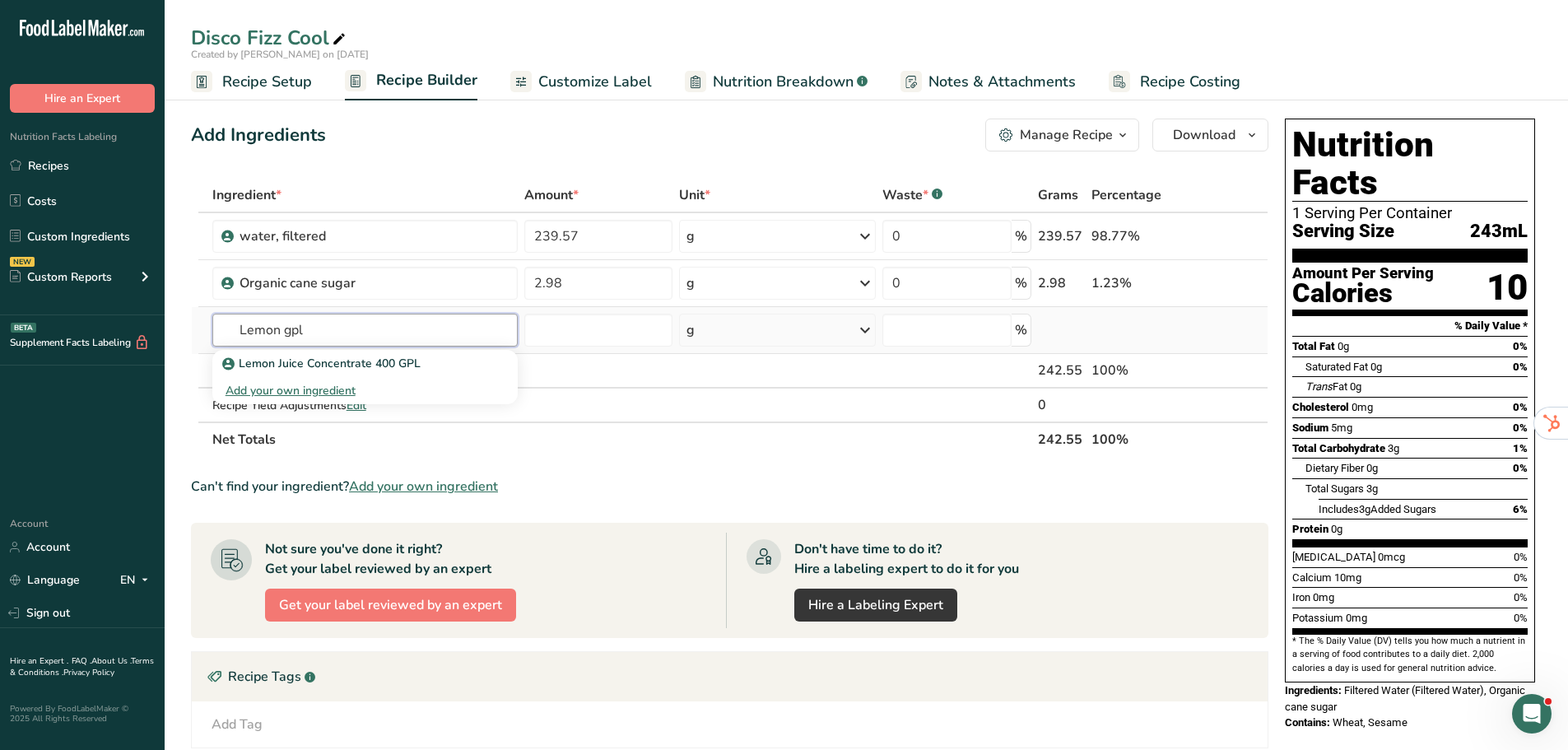
type input "Lemon gpl"
click at [402, 394] on div "Add your own ingredient" at bounding box center [365, 391] width 279 height 17
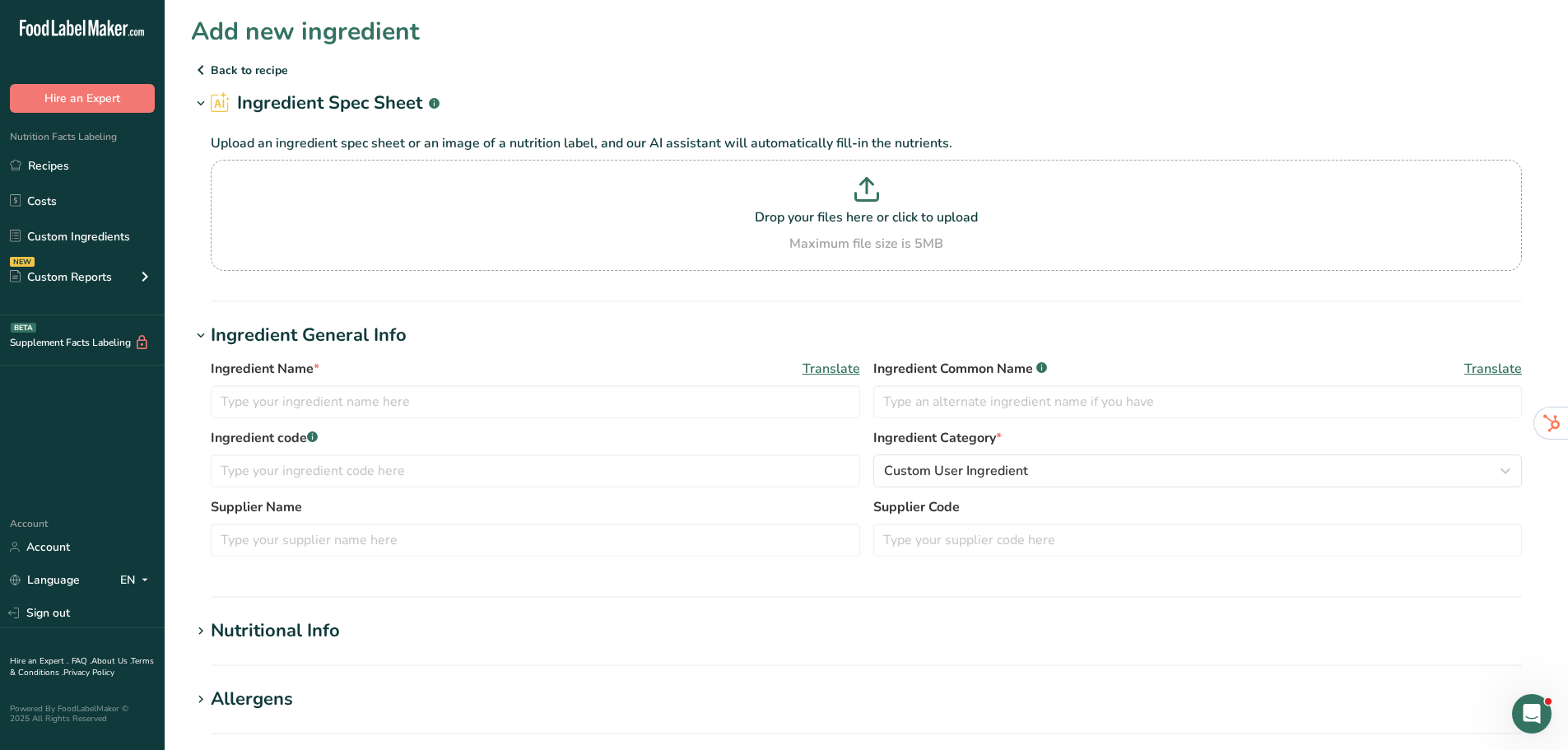
click at [241, 72] on p "Back to recipe" at bounding box center [866, 70] width 1351 height 20
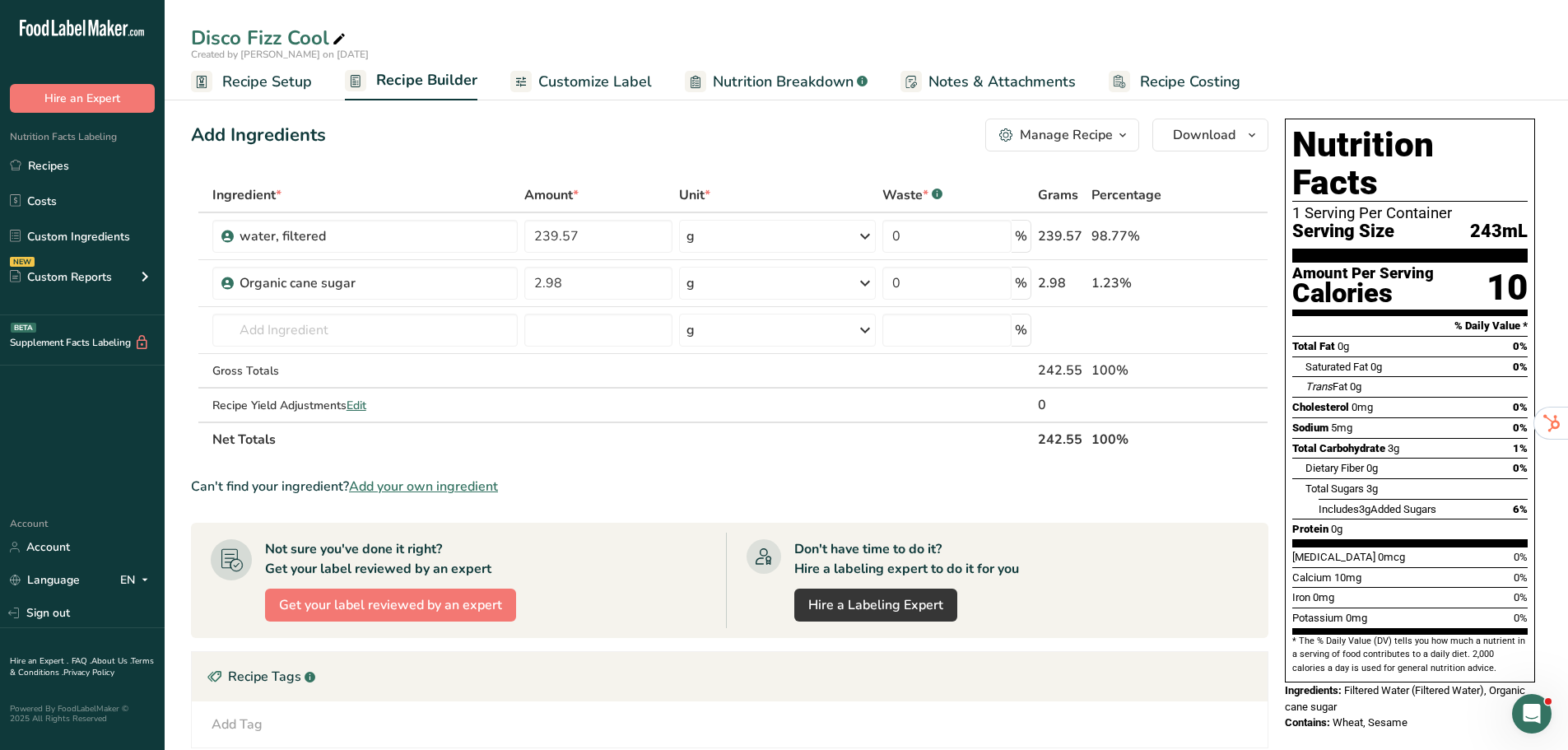
click at [1083, 136] on div "Manage Recipe" at bounding box center [1066, 135] width 93 height 20
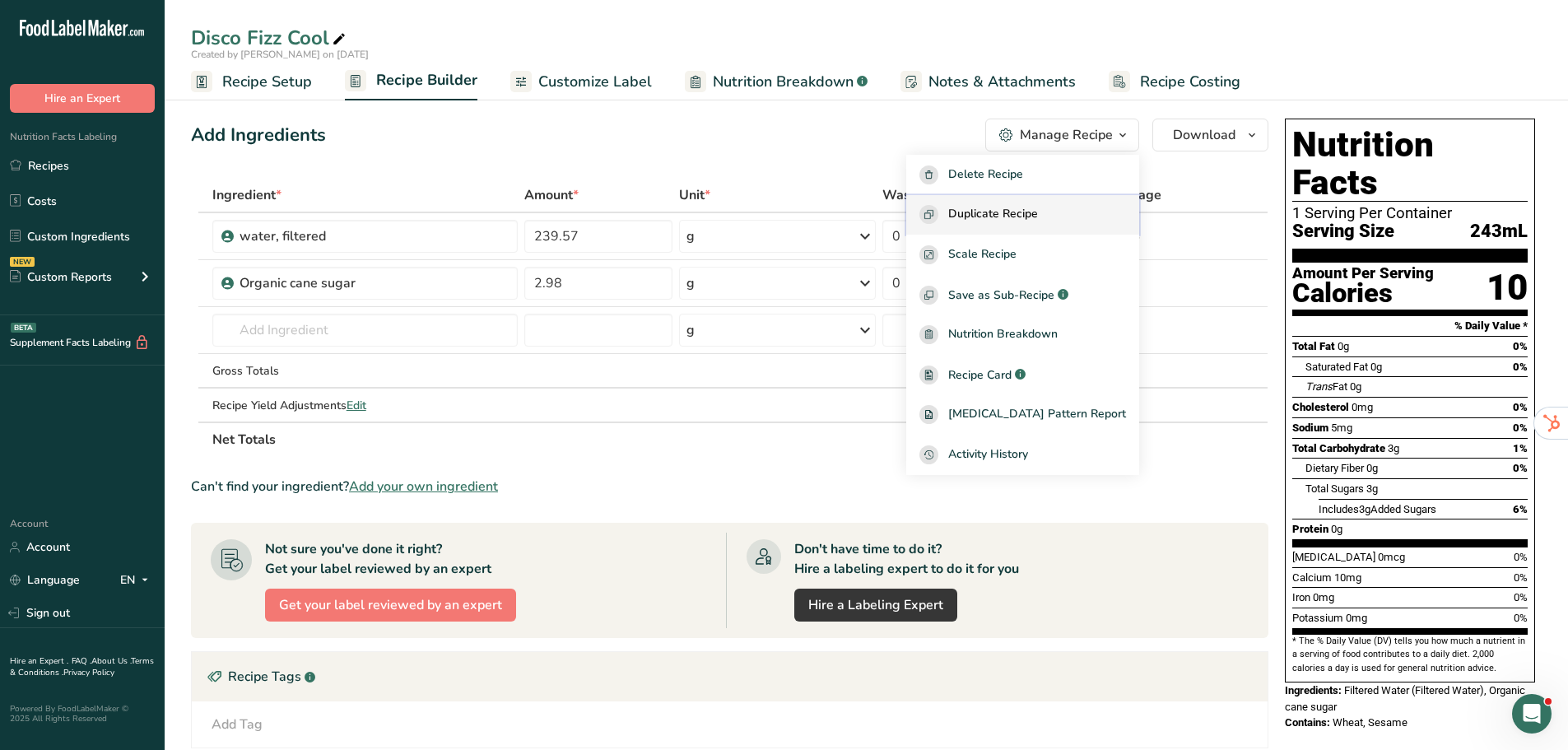
click at [1038, 208] on span "Duplicate Recipe" at bounding box center [993, 215] width 90 height 19
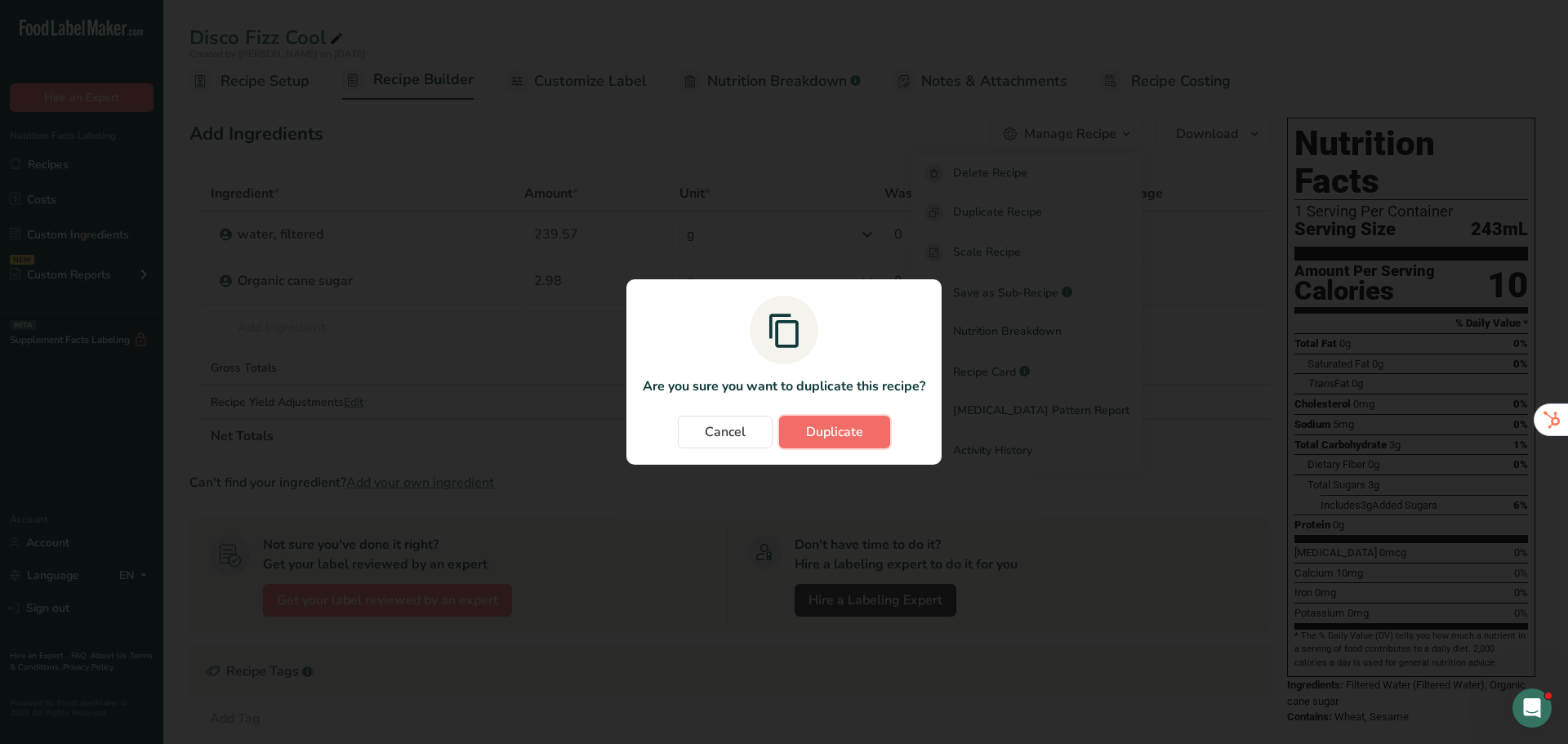
click at [832, 431] on span "Duplicate" at bounding box center [835, 432] width 57 height 20
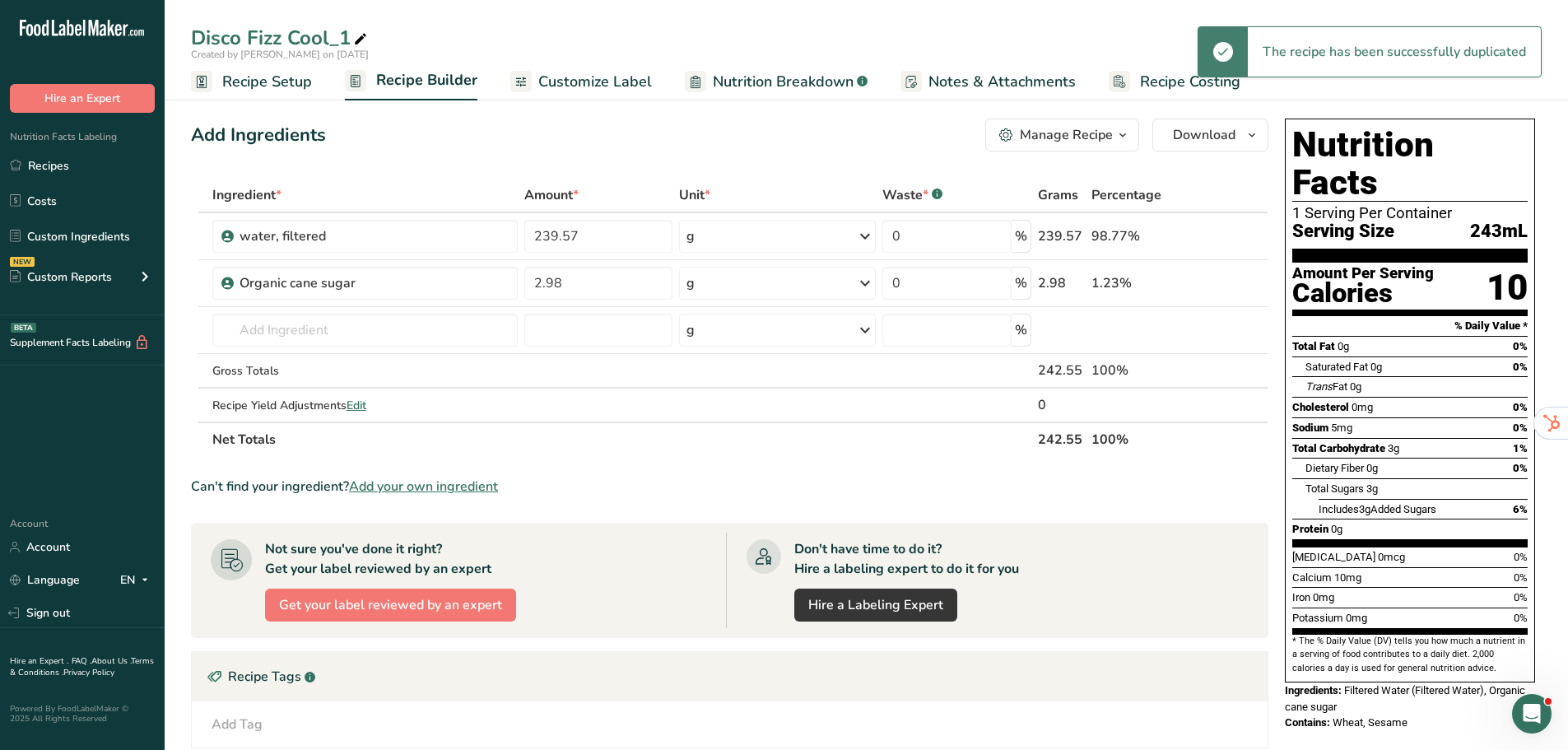
click at [348, 36] on div "Disco Fizz Cool_1" at bounding box center [281, 38] width 180 height 30
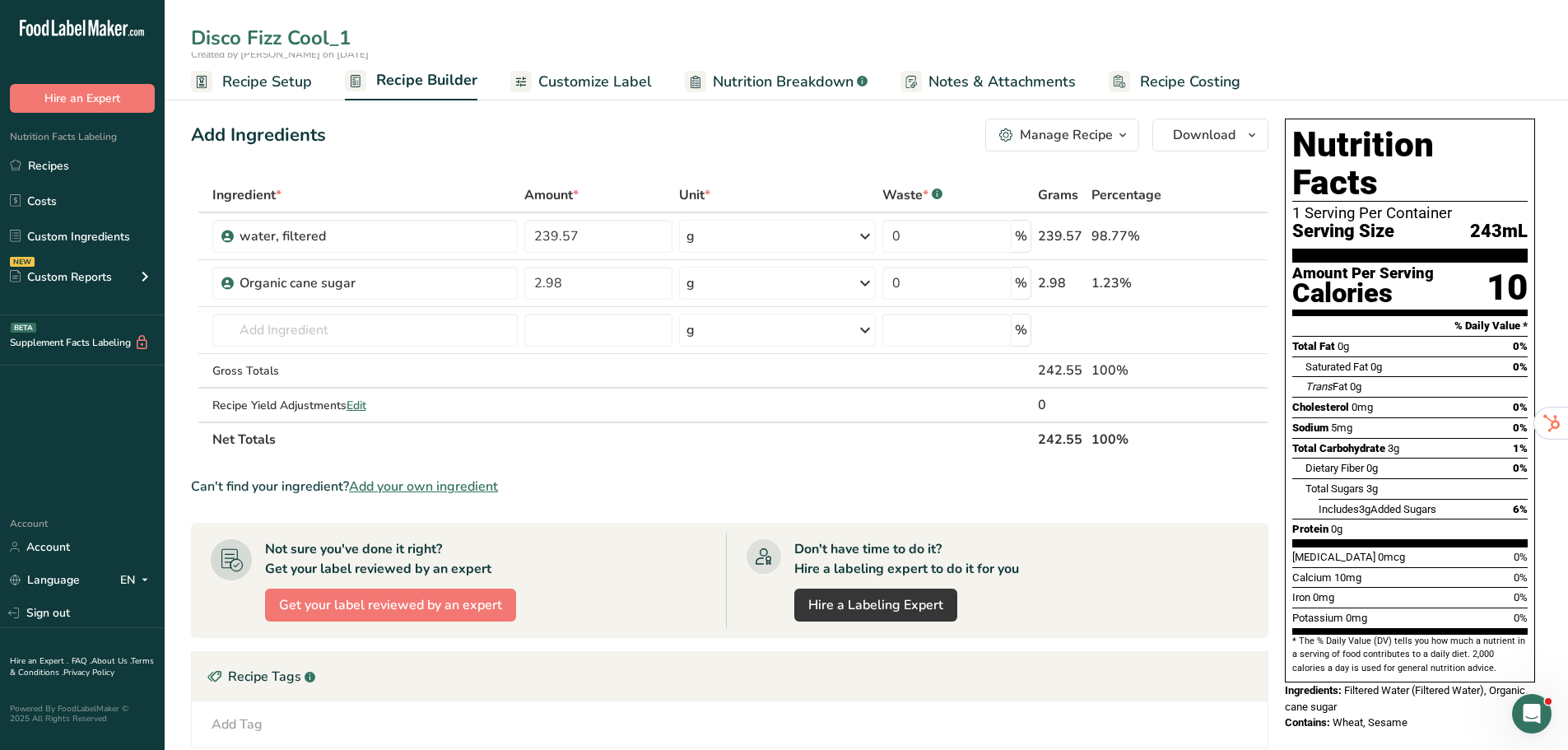
drag, startPoint x: 355, startPoint y: 36, endPoint x: 288, endPoint y: 37, distance: 67.0
click at [288, 37] on input "Disco Fizz Cool_1" at bounding box center [866, 38] width 1351 height 30
type input "Disco Fizz: Heat"
click at [520, 155] on div "Add Ingredients Manage Recipe Delete Recipe Duplicate Recipe Scale Recipe Save …" at bounding box center [735, 576] width 1088 height 928
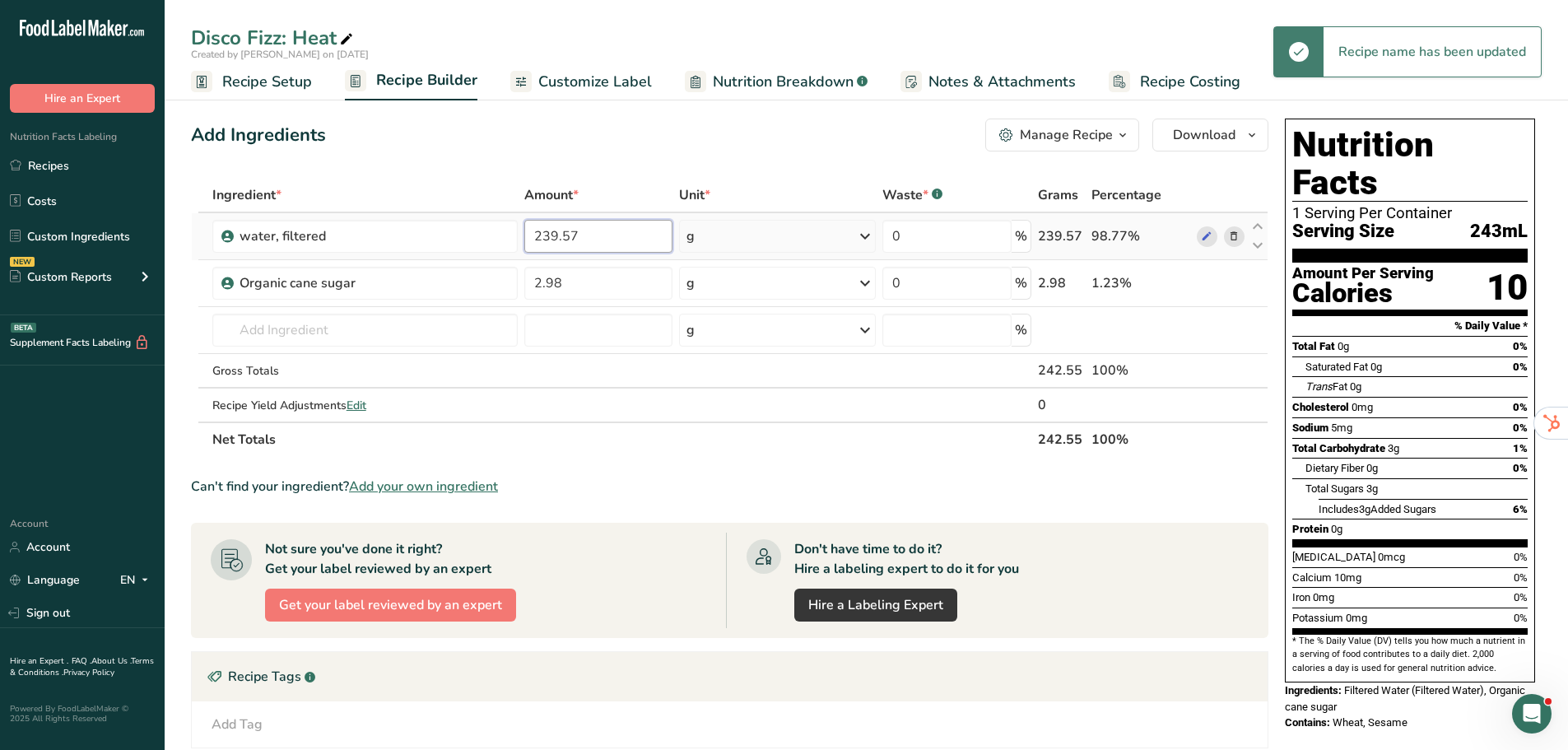
click at [595, 244] on input "239.57" at bounding box center [599, 236] width 148 height 33
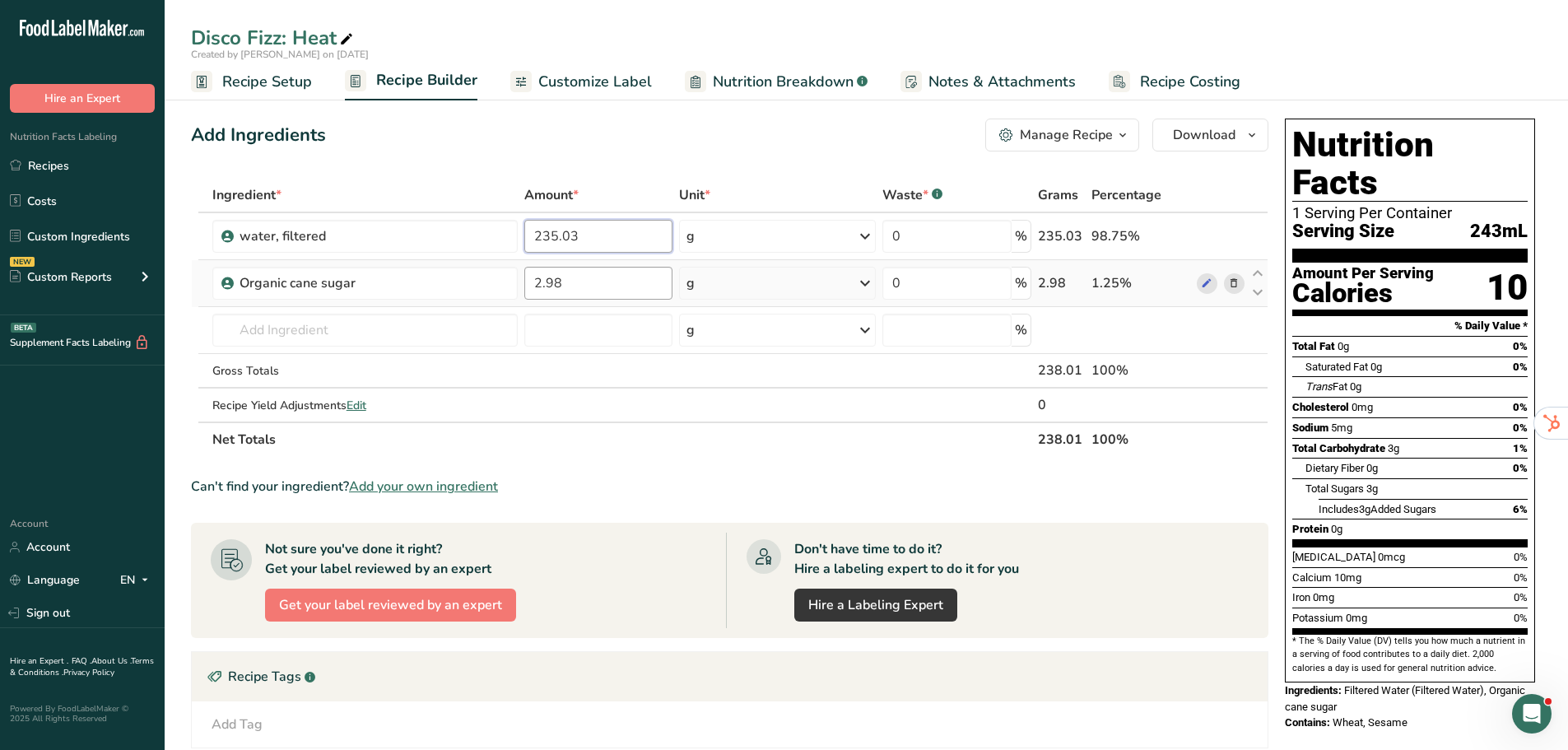
type input "235.03"
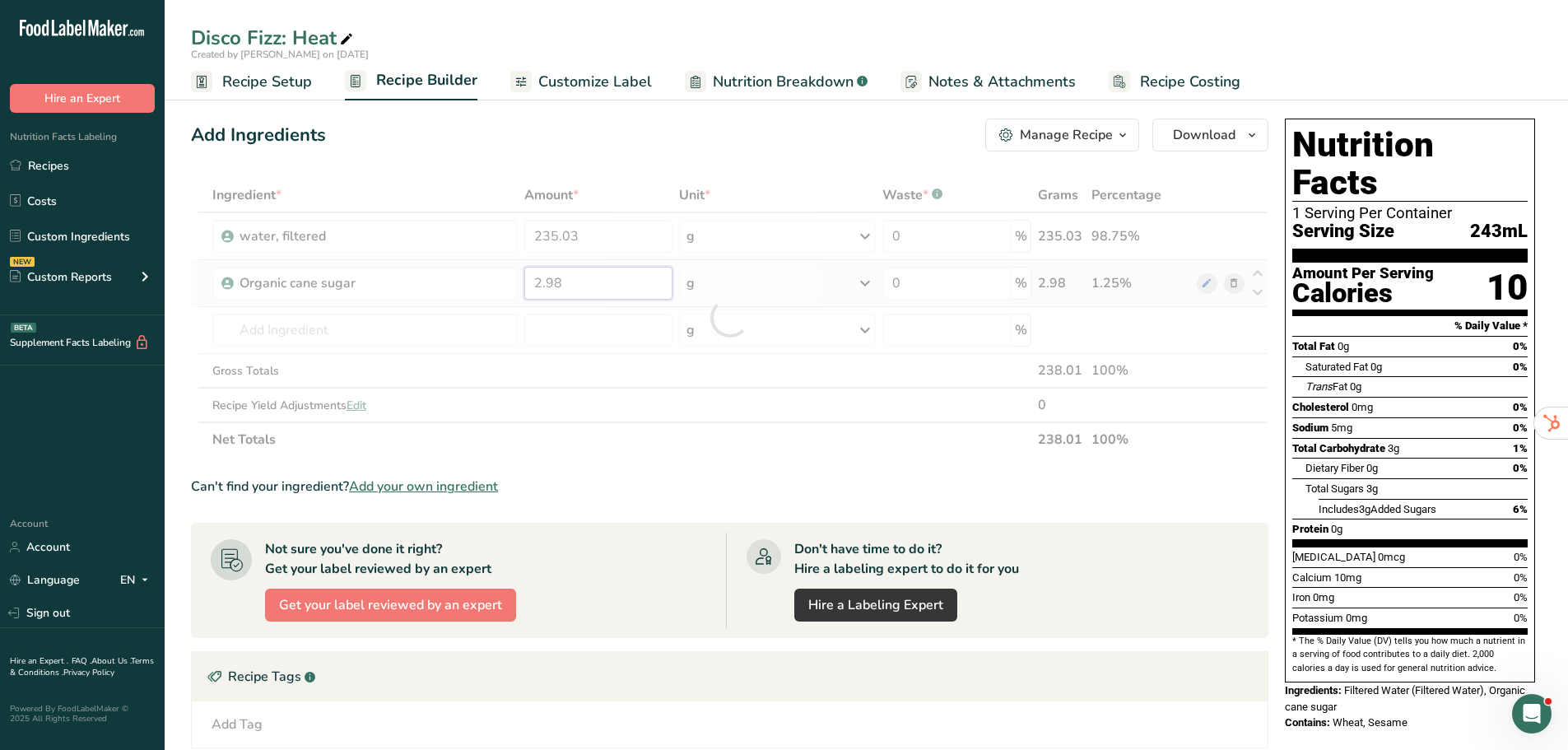
click at [591, 280] on div "Ingredient * Amount * Unit * Waste * .a-a{fill:#347362;}.b-a{fill:#fff;} Grams …" at bounding box center [730, 317] width 1077 height 279
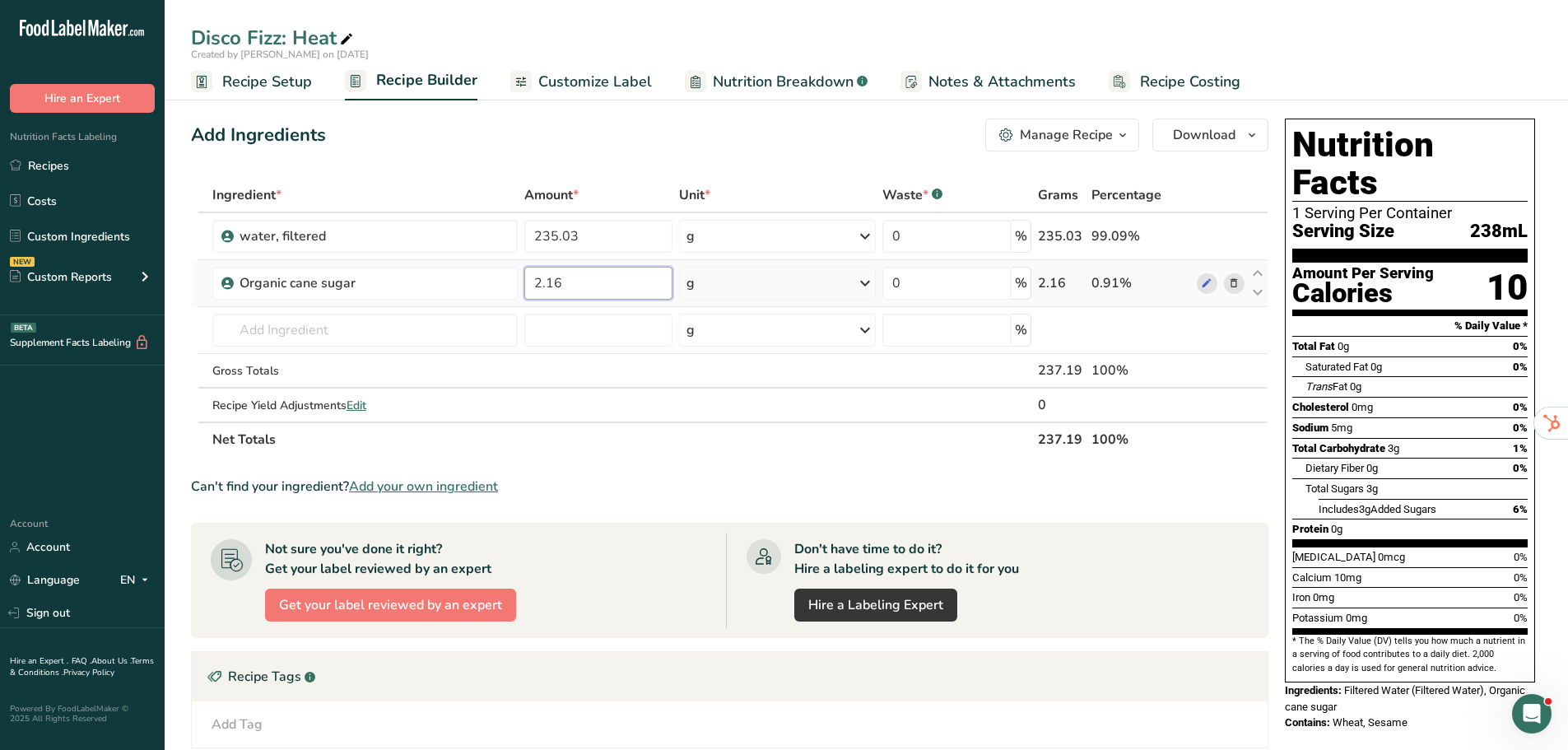
type input "2.16"
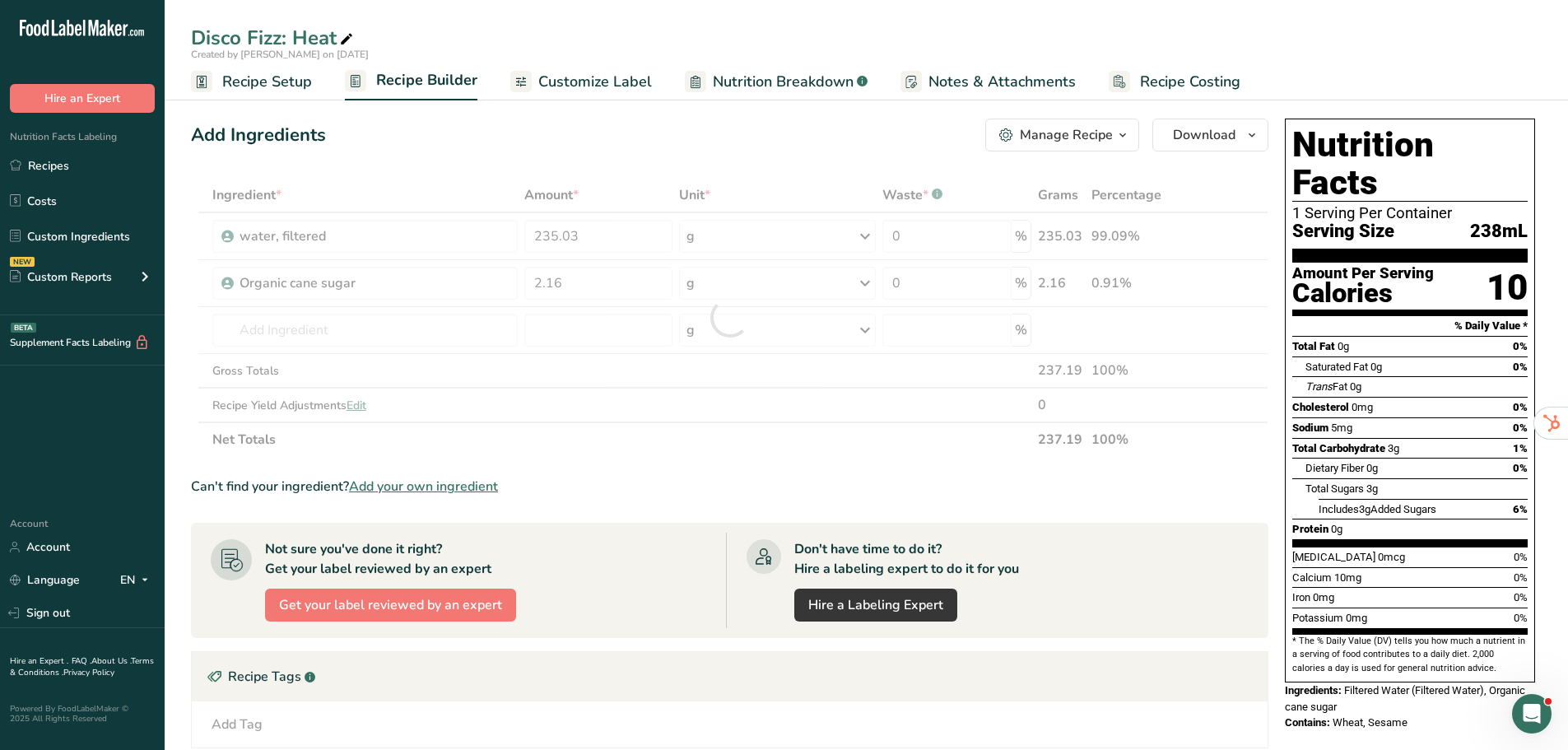
click at [611, 139] on div "Add Ingredients Manage Recipe Delete Recipe Duplicate Recipe Scale Recipe Save …" at bounding box center [730, 135] width 1077 height 33
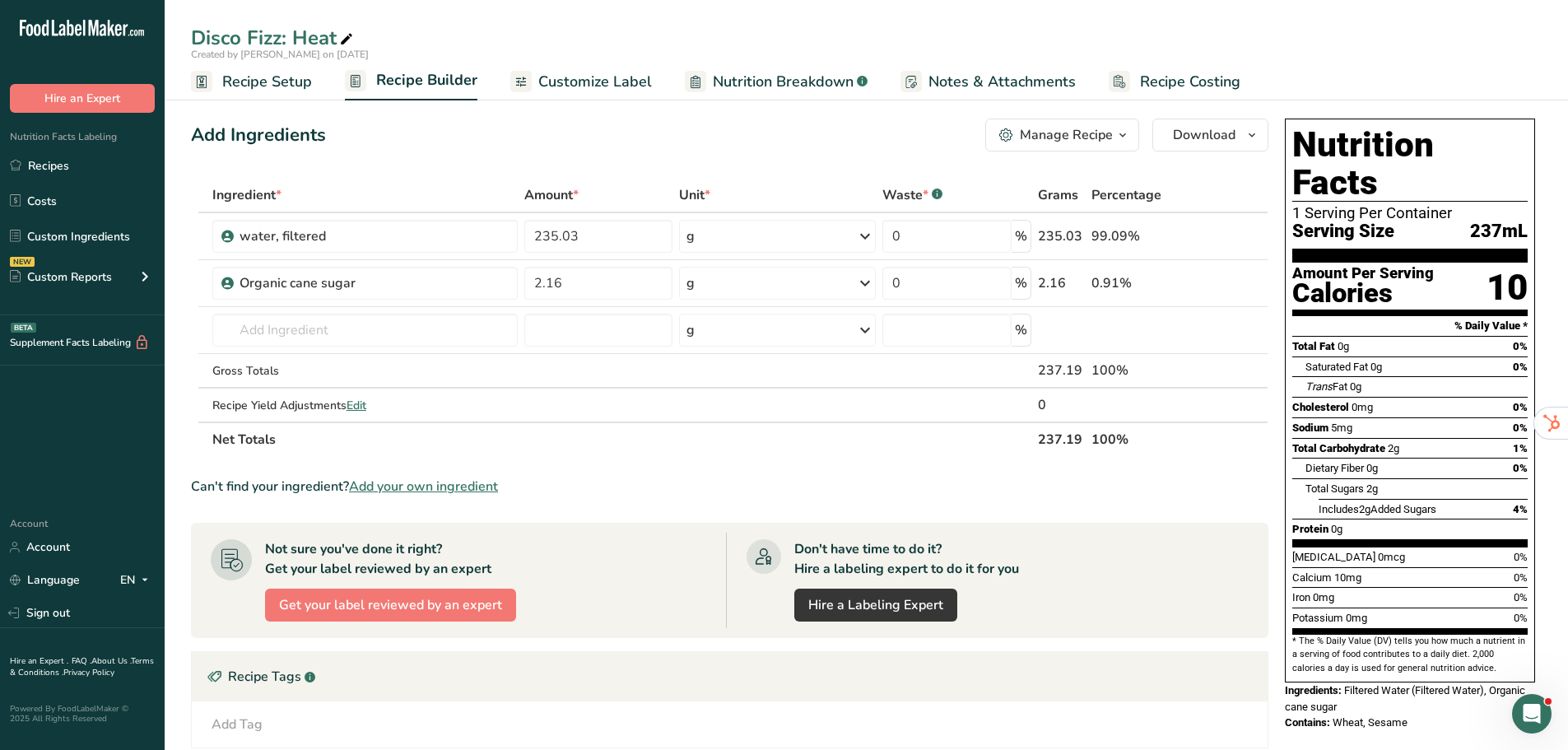
drag, startPoint x: 101, startPoint y: 169, endPoint x: 425, endPoint y: 211, distance: 326.7
click at [101, 169] on link "Recipes" at bounding box center [82, 166] width 165 height 31
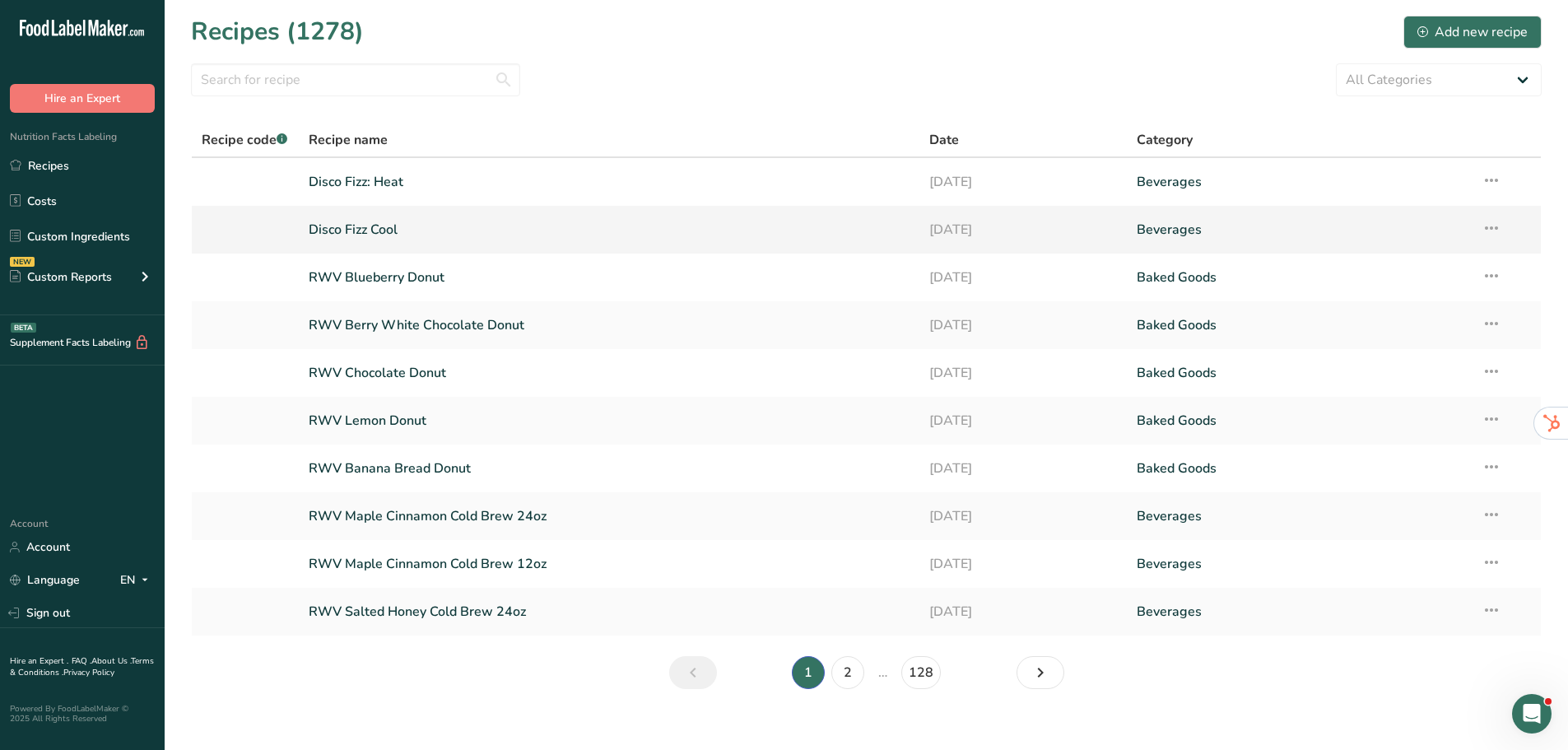
click at [397, 229] on link "Disco Fizz Cool" at bounding box center [609, 230] width 601 height 35
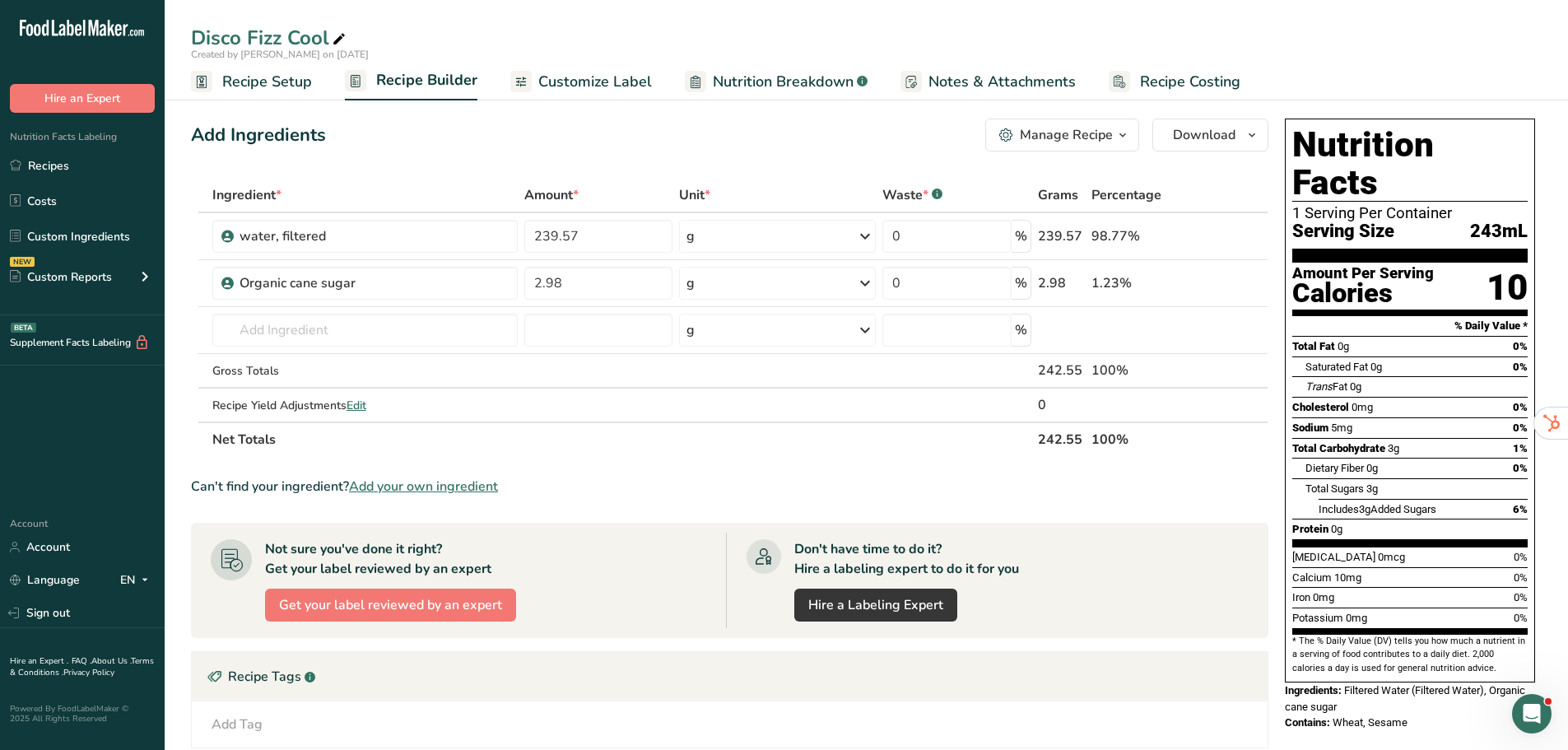
click at [280, 37] on div "Disco Fizz Cool" at bounding box center [269, 38] width 158 height 30
click at [285, 38] on input "Disco Fizz Cool" at bounding box center [866, 38] width 1351 height 30
click at [498, 41] on input "Disco Fizz: Cool" at bounding box center [866, 38] width 1351 height 30
click at [583, 31] on input "Disco Fizz: Cool" at bounding box center [866, 38] width 1351 height 30
type input "Disco Fizz: Cool"
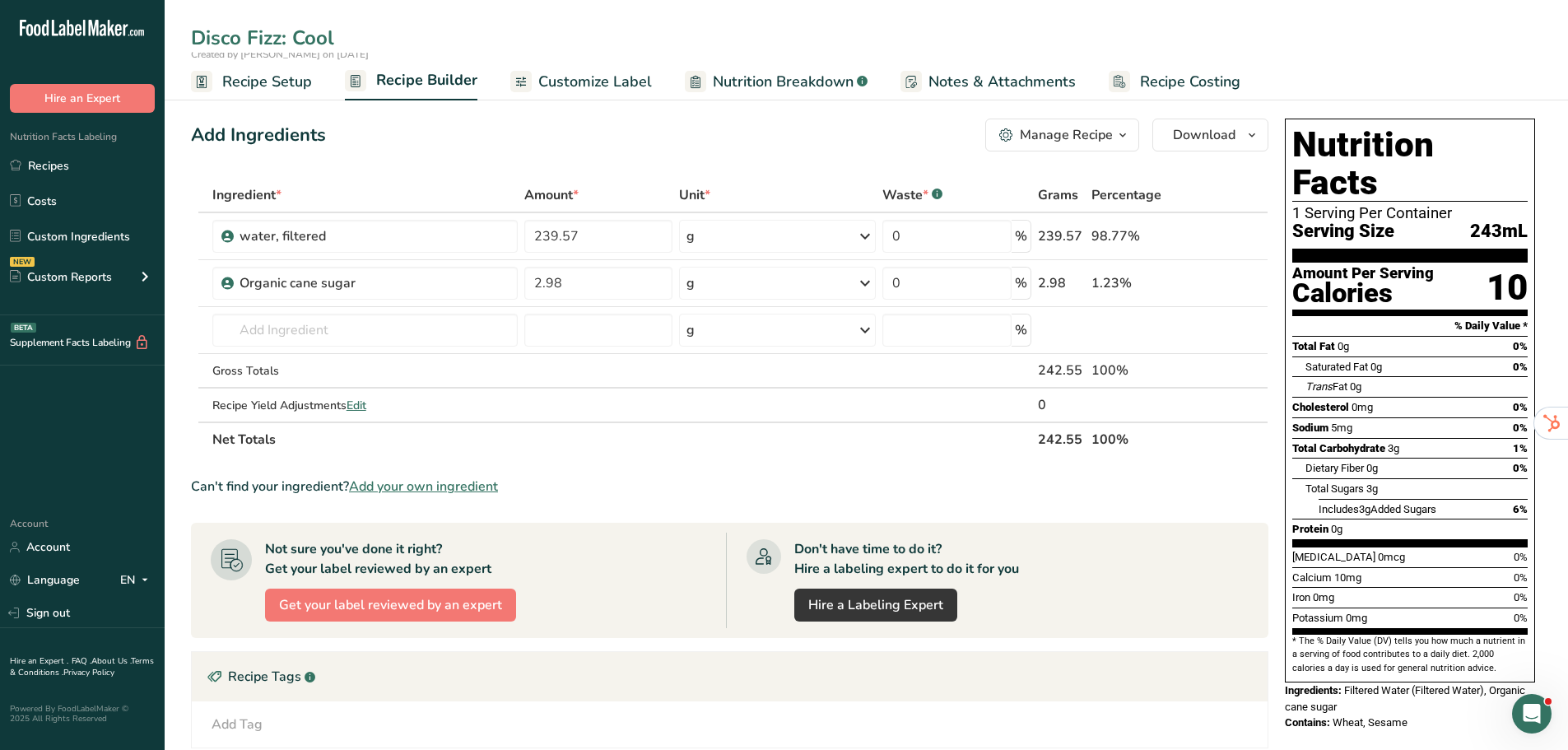
click at [485, 143] on div "Add Ingredients Manage Recipe Delete Recipe Duplicate Recipe Scale Recipe Save …" at bounding box center [730, 135] width 1077 height 33
